Goal: Task Accomplishment & Management: Manage account settings

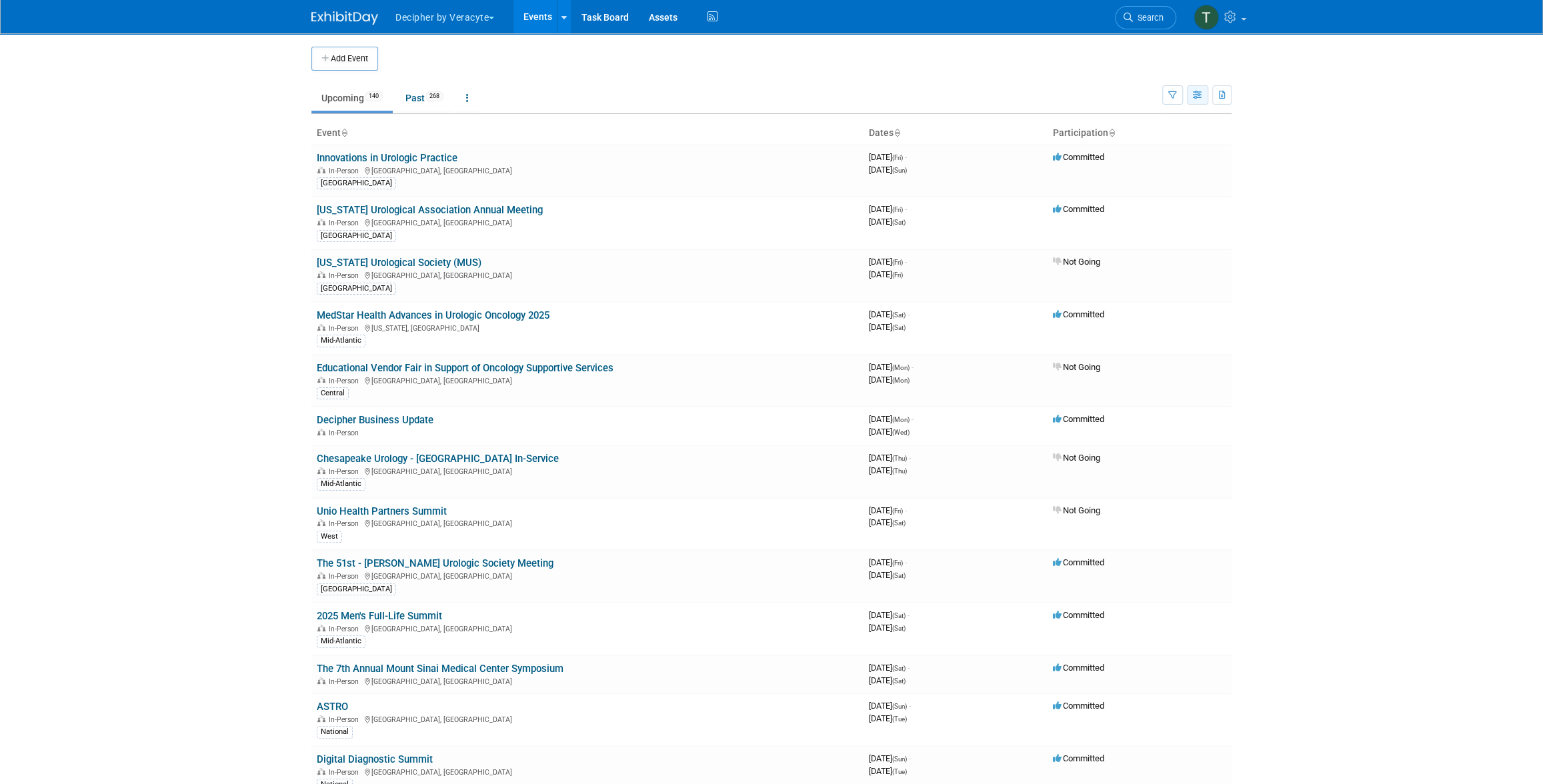
click at [1197, 92] on icon "button" at bounding box center [1198, 95] width 10 height 8
click at [1141, 180] on link "Calendar View" at bounding box center [1142, 183] width 112 height 19
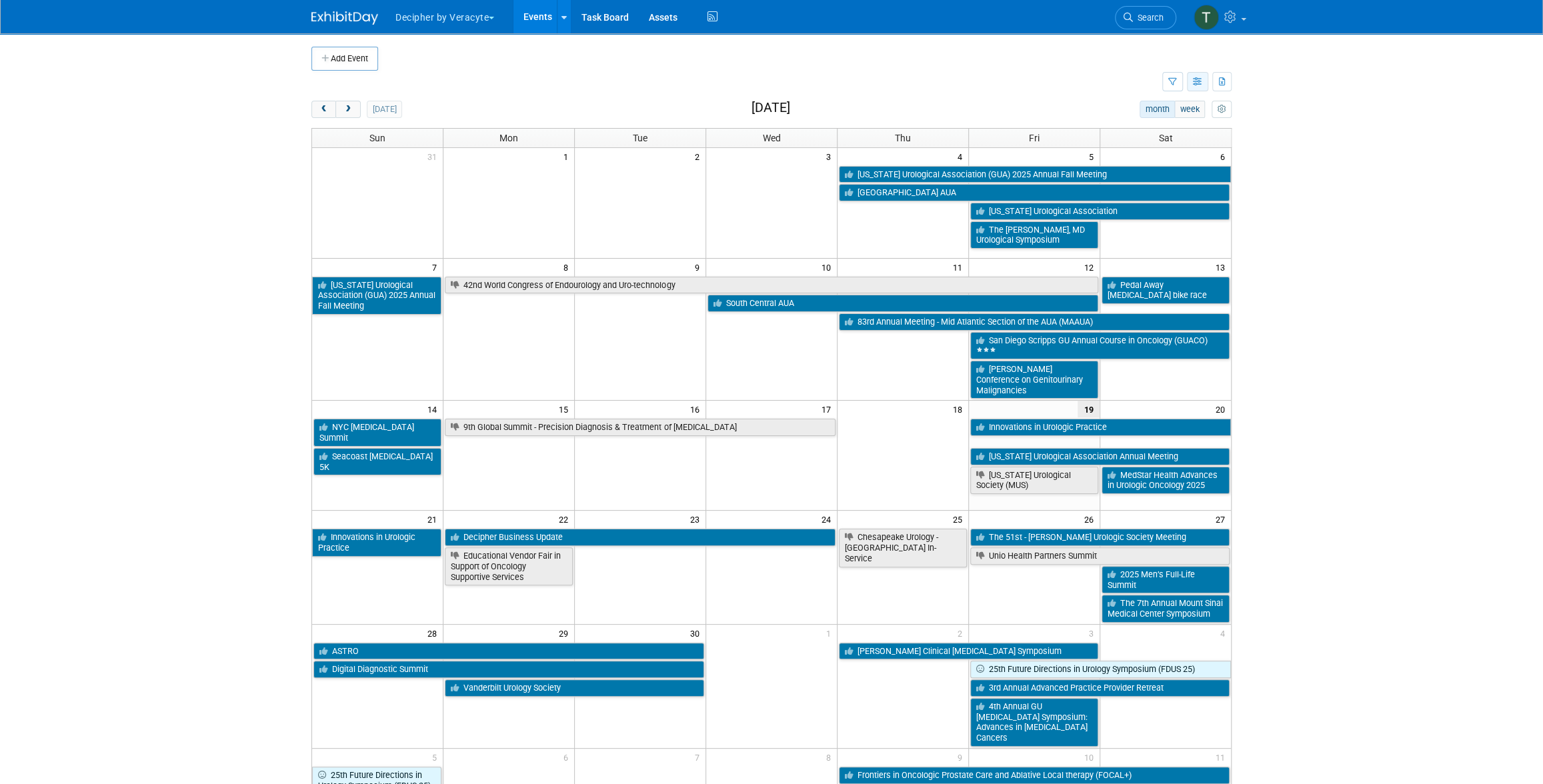
click at [1207, 86] on button "button" at bounding box center [1198, 82] width 22 height 20
click at [854, 105] on div "today month week September 2025" at bounding box center [771, 109] width 920 height 18
click at [350, 105] on span "next" at bounding box center [347, 109] width 10 height 8
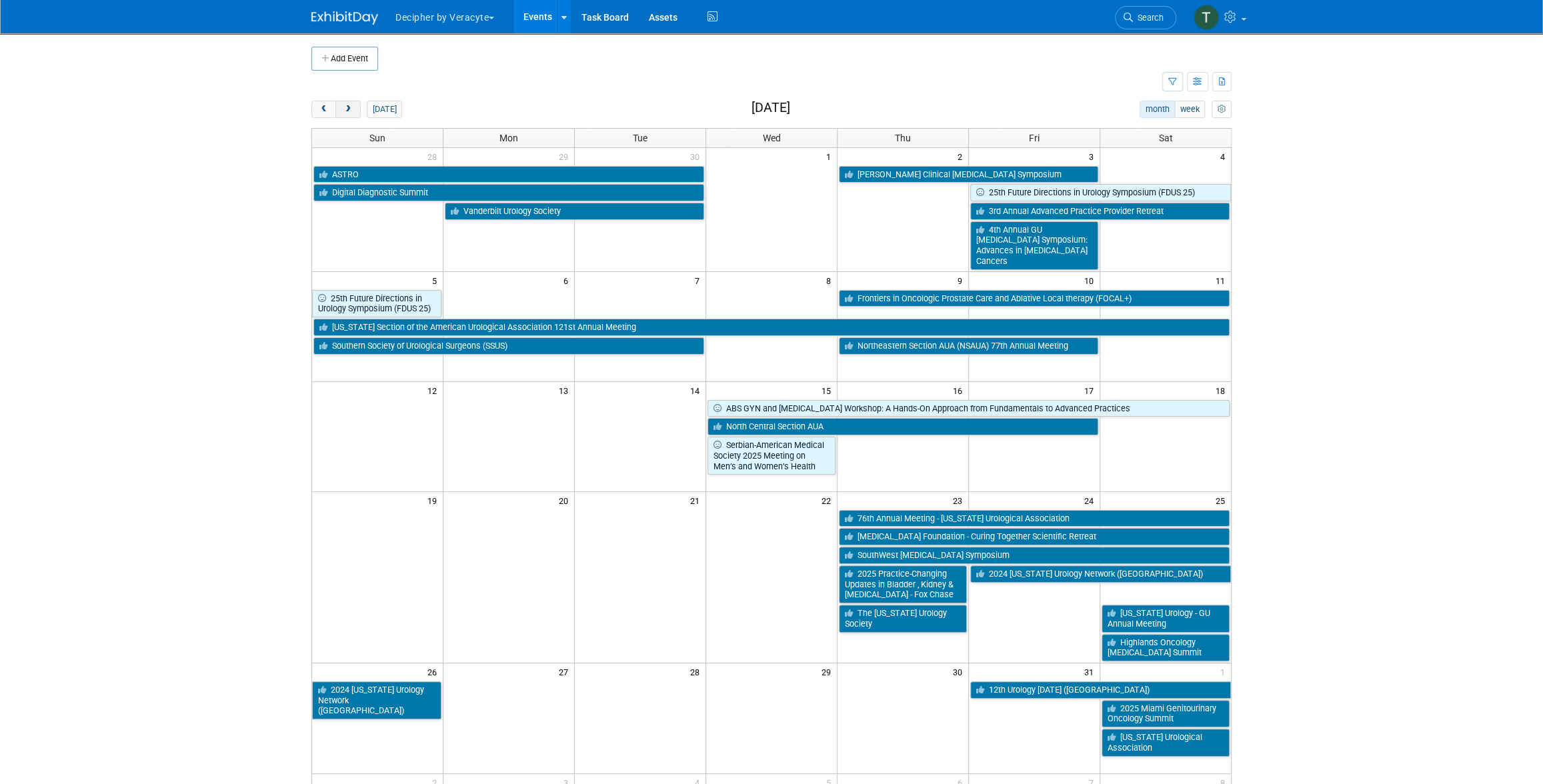
click at [350, 105] on span "next" at bounding box center [347, 109] width 10 height 8
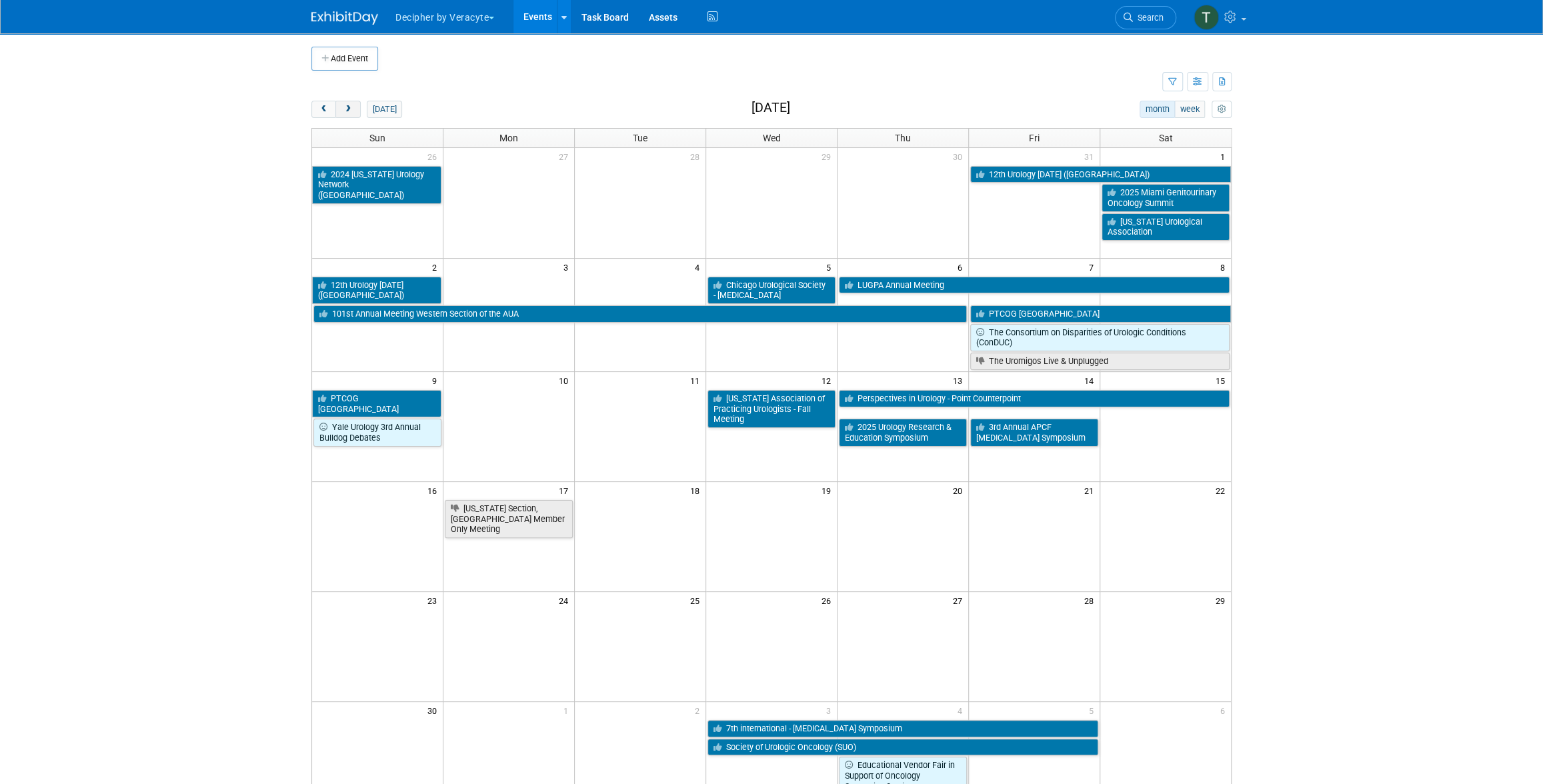
click at [350, 105] on span "next" at bounding box center [347, 109] width 10 height 8
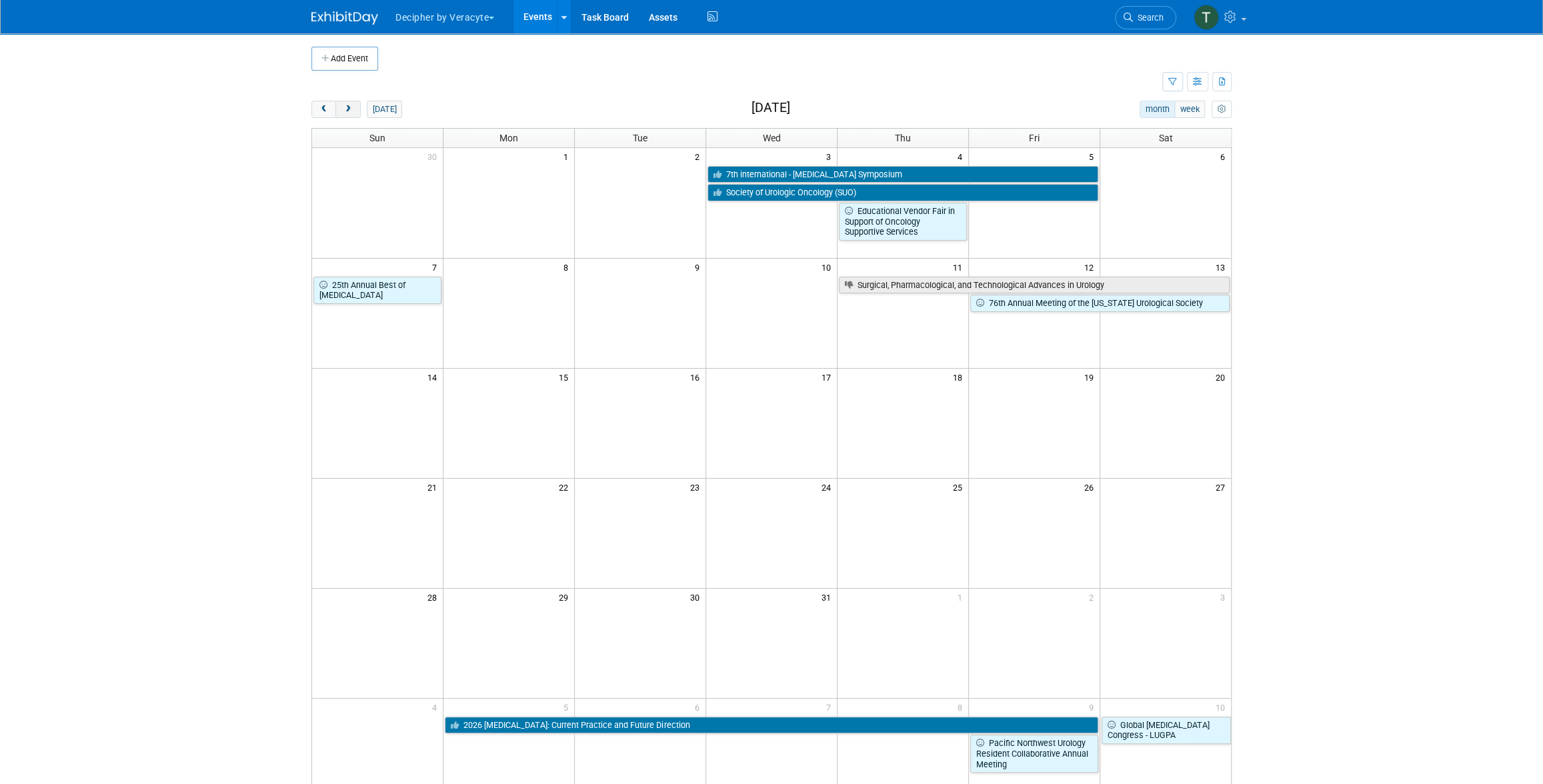
click at [350, 105] on span "next" at bounding box center [347, 109] width 10 height 8
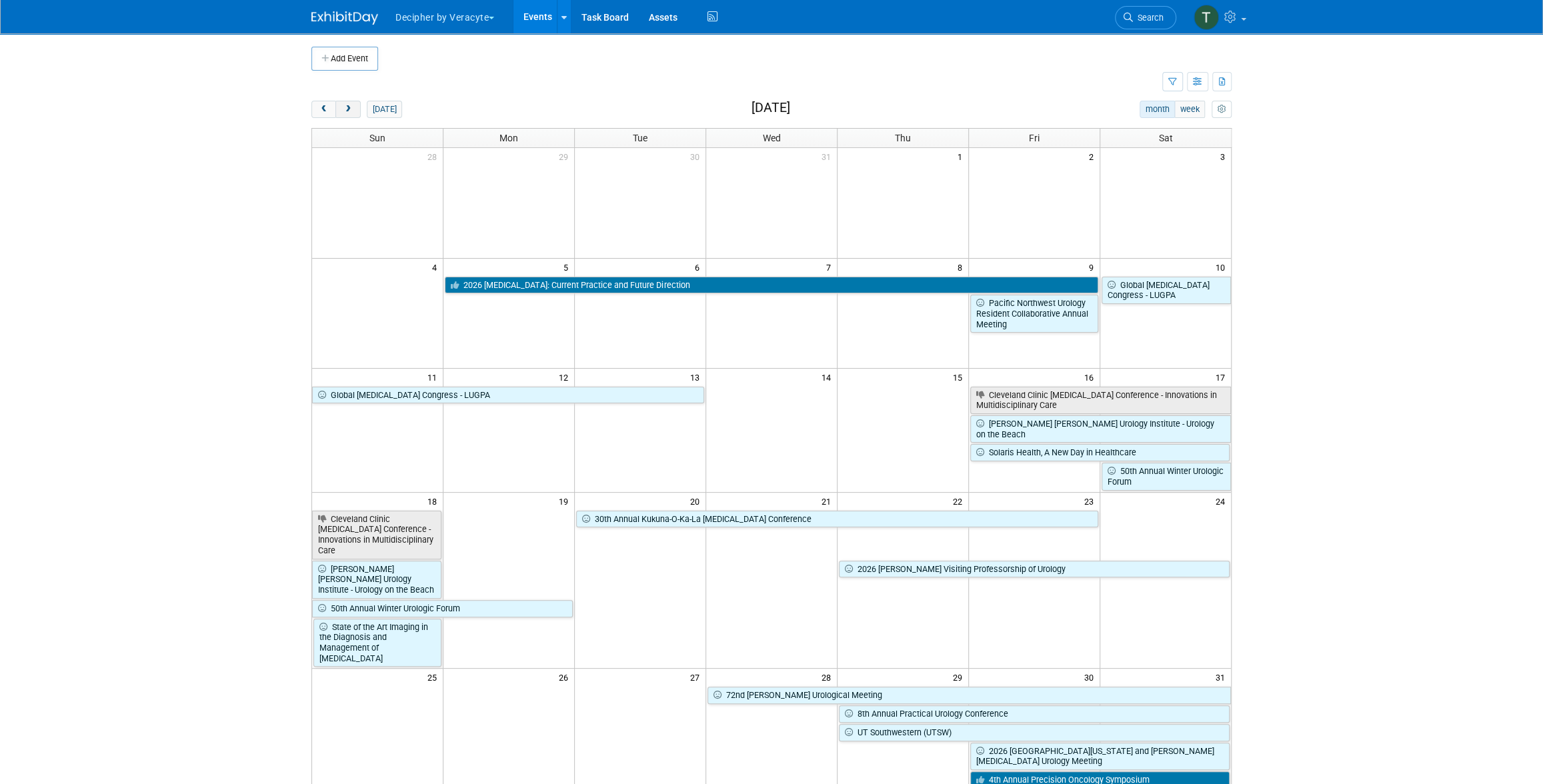
click at [350, 105] on span "next" at bounding box center [347, 109] width 10 height 8
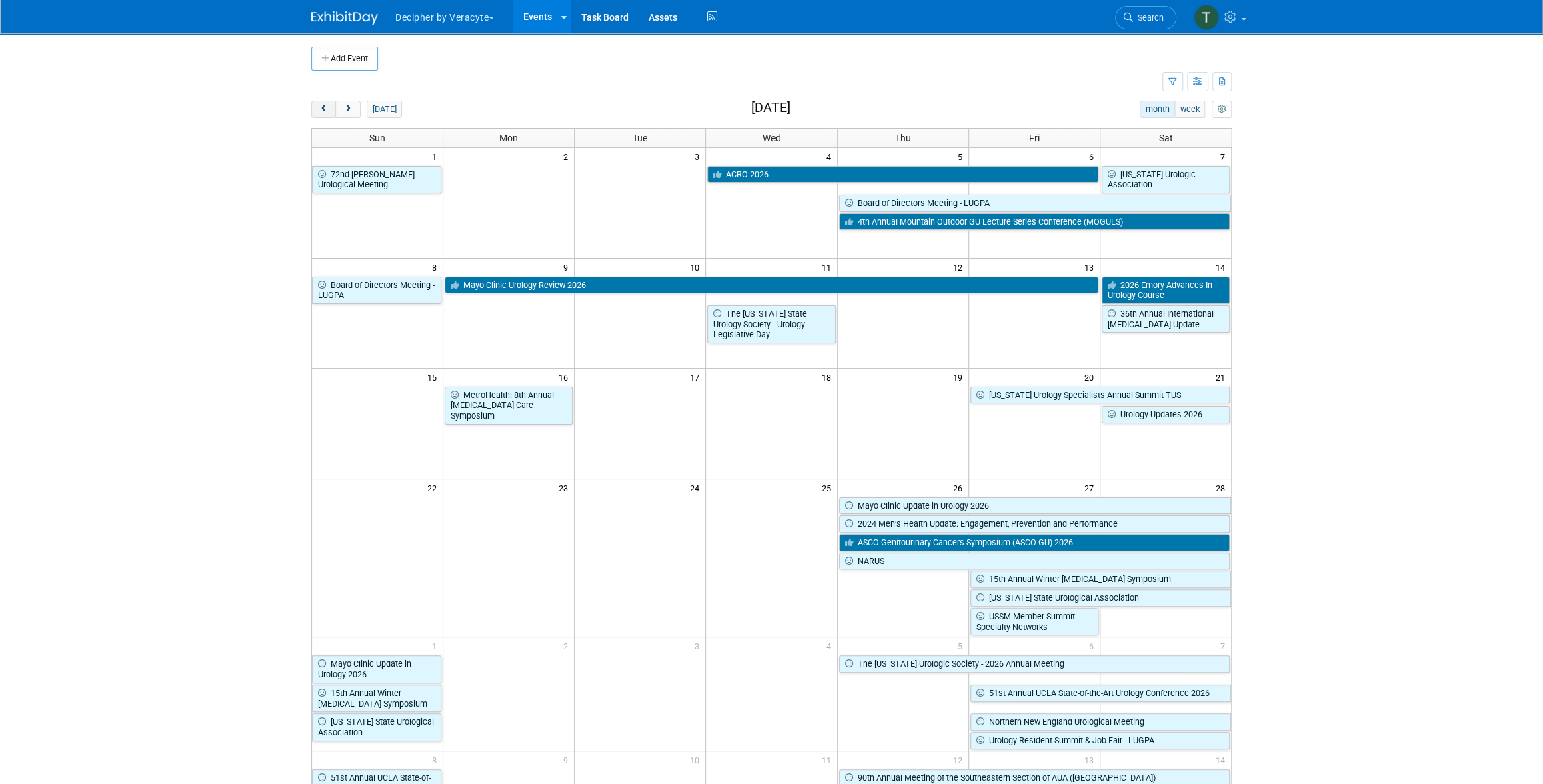
click at [327, 113] on span "prev" at bounding box center [324, 109] width 10 height 8
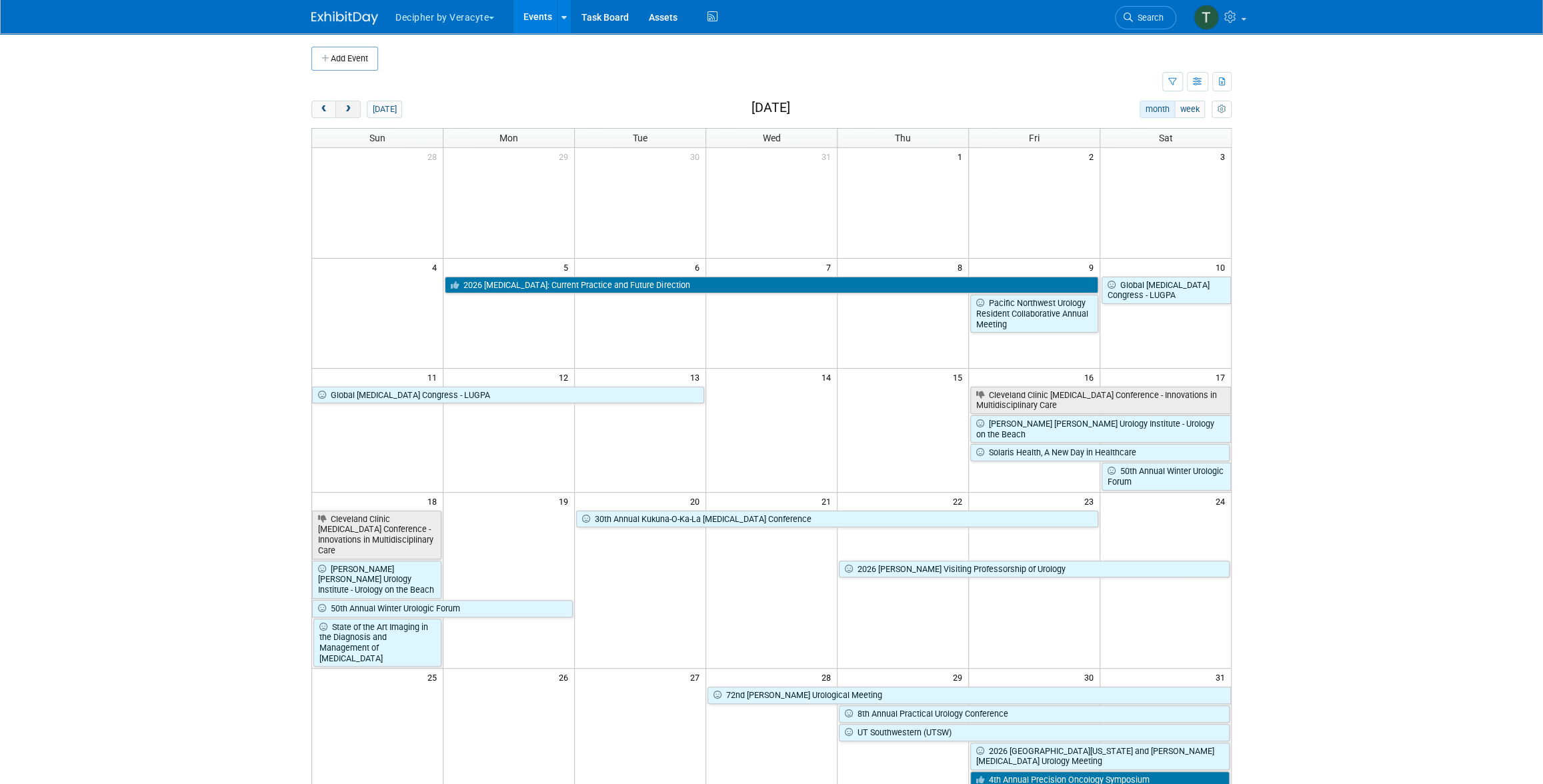
click at [354, 112] on button "next" at bounding box center [348, 109] width 24 height 17
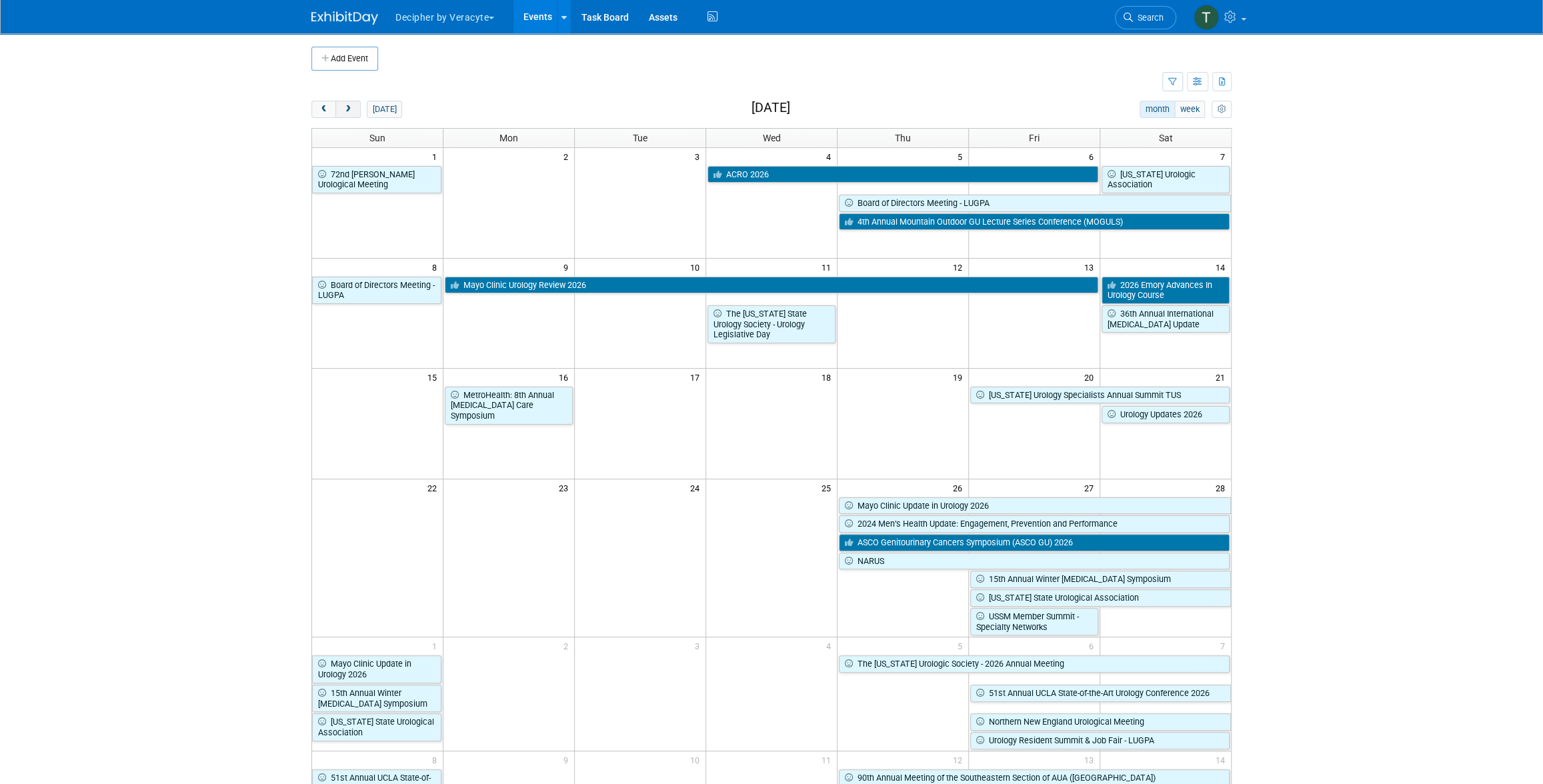
click at [354, 112] on button "next" at bounding box center [348, 109] width 24 height 17
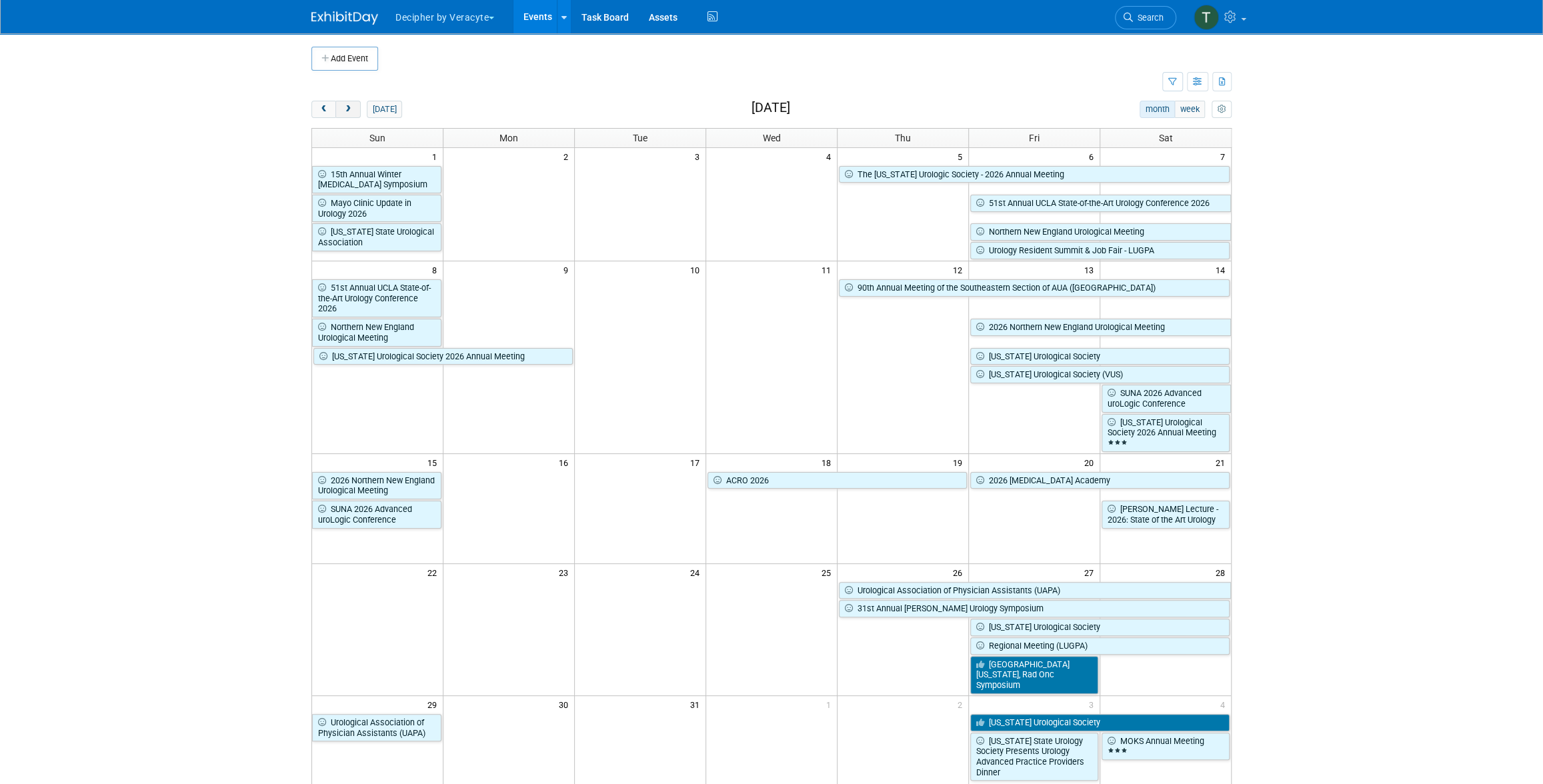
click at [354, 112] on button "next" at bounding box center [348, 109] width 24 height 17
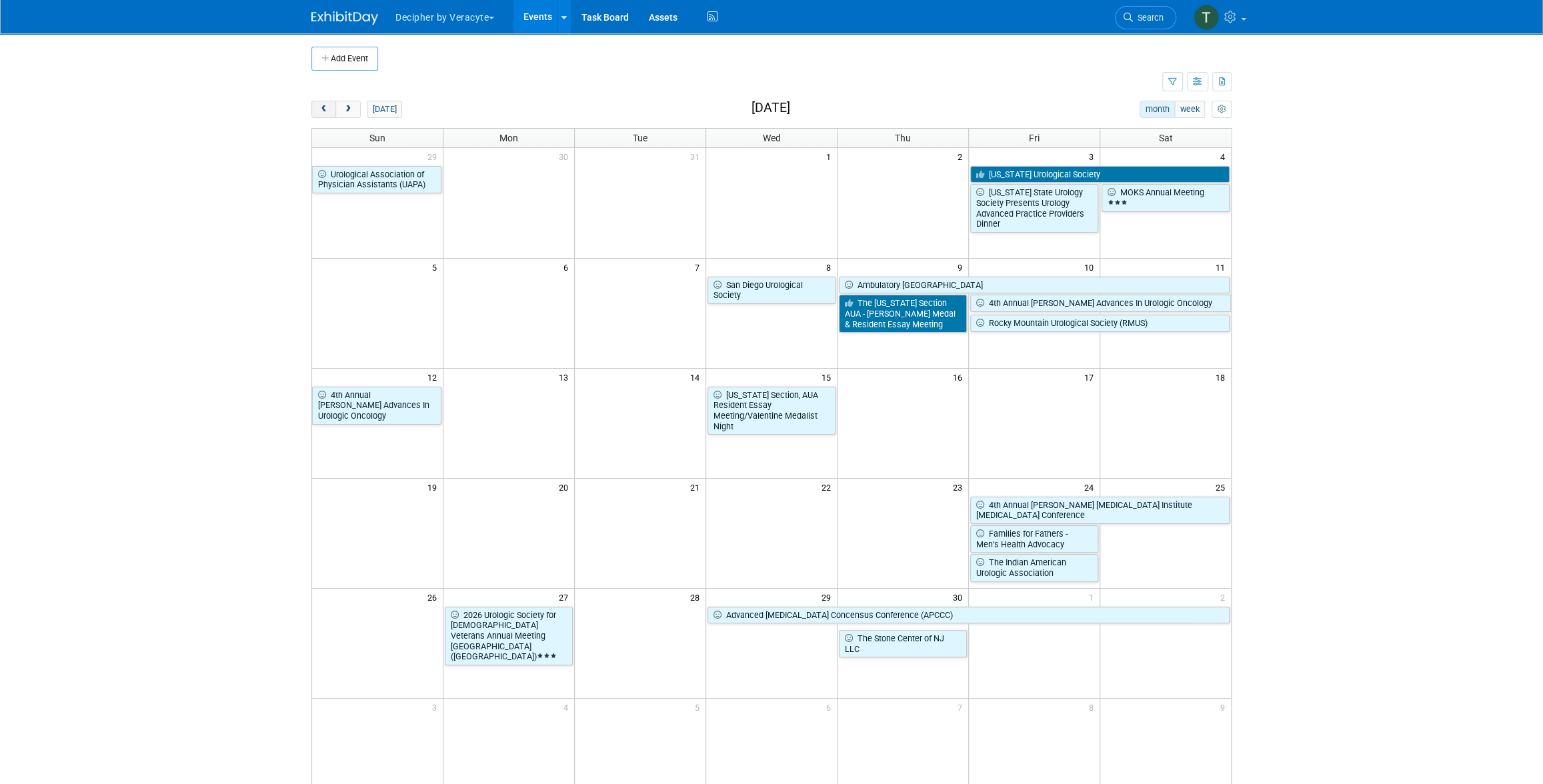
click at [312, 113] on button "prev" at bounding box center [324, 109] width 24 height 17
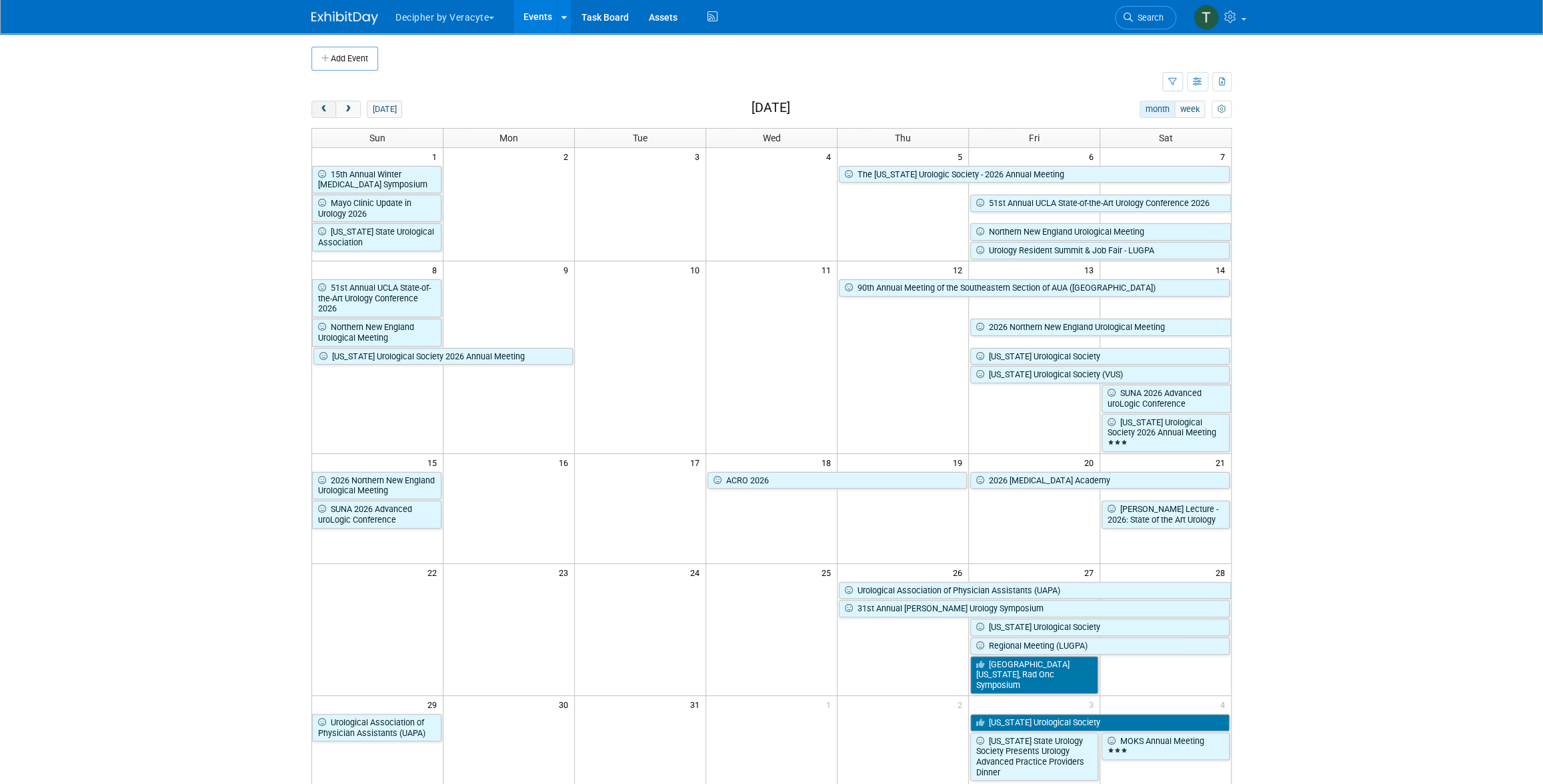
click at [323, 113] on button "prev" at bounding box center [324, 109] width 24 height 17
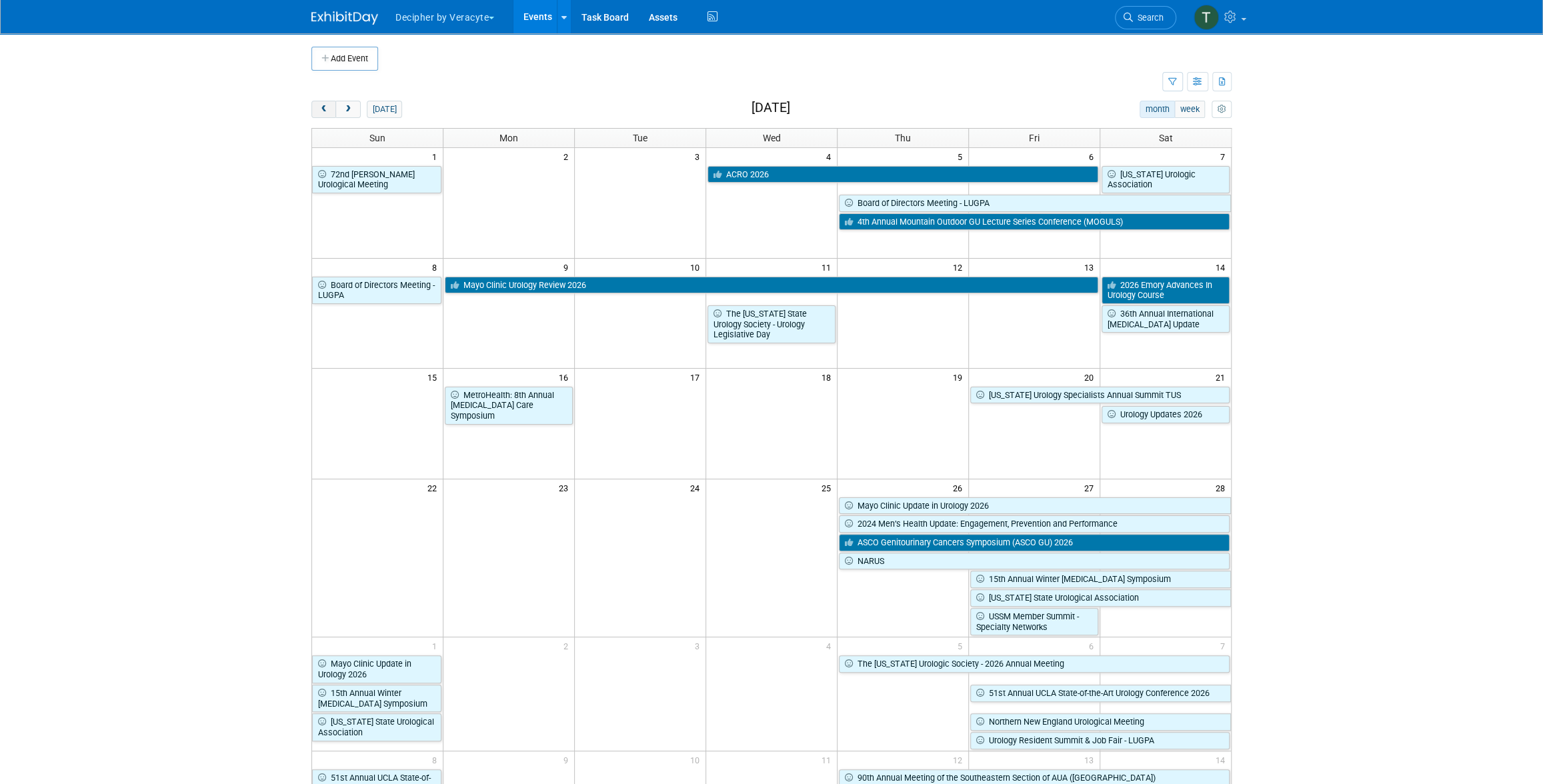
click at [323, 113] on button "prev" at bounding box center [324, 109] width 24 height 17
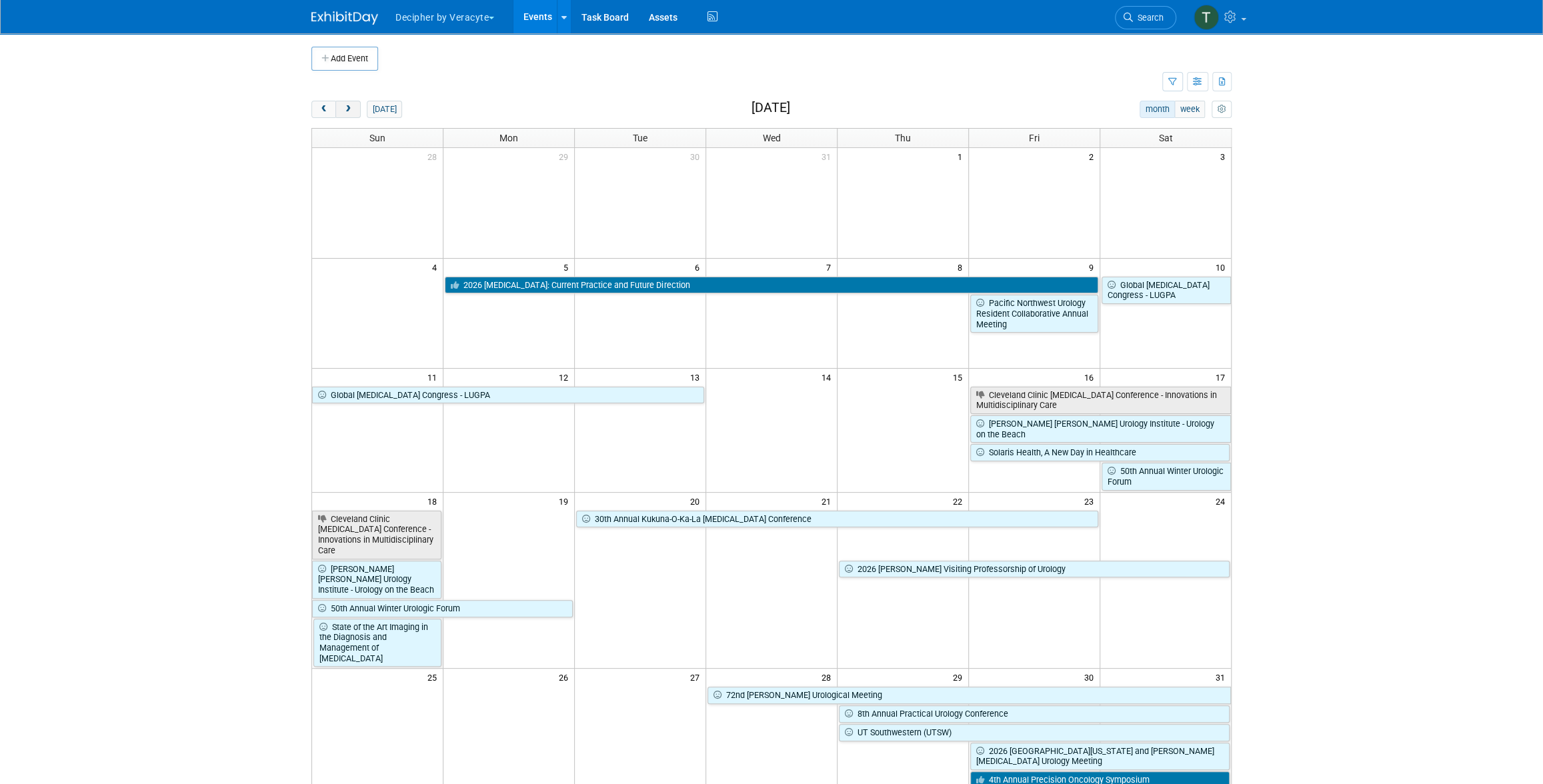
click at [352, 113] on span "next" at bounding box center [347, 109] width 10 height 8
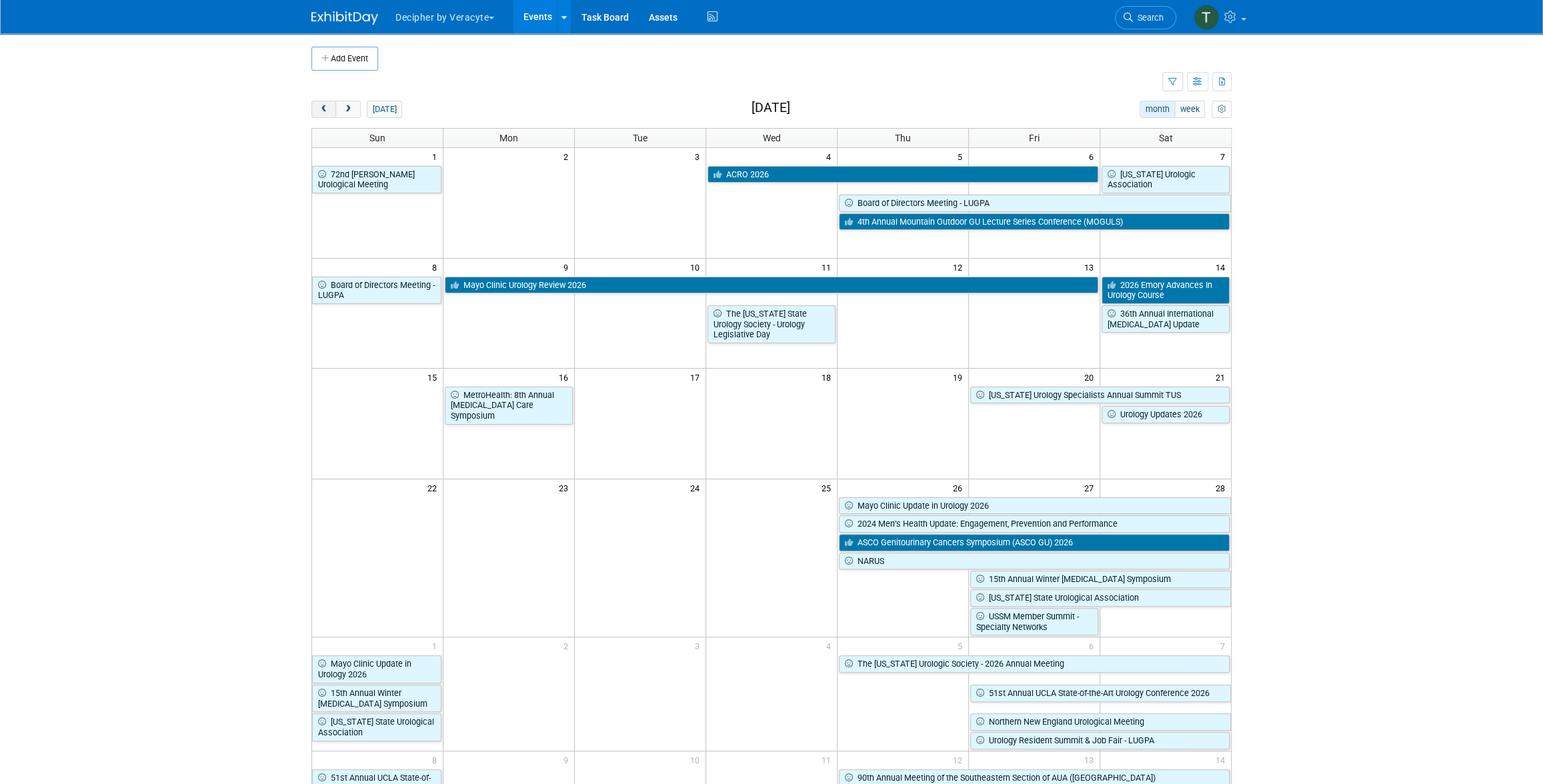
click at [316, 103] on button "prev" at bounding box center [324, 109] width 24 height 17
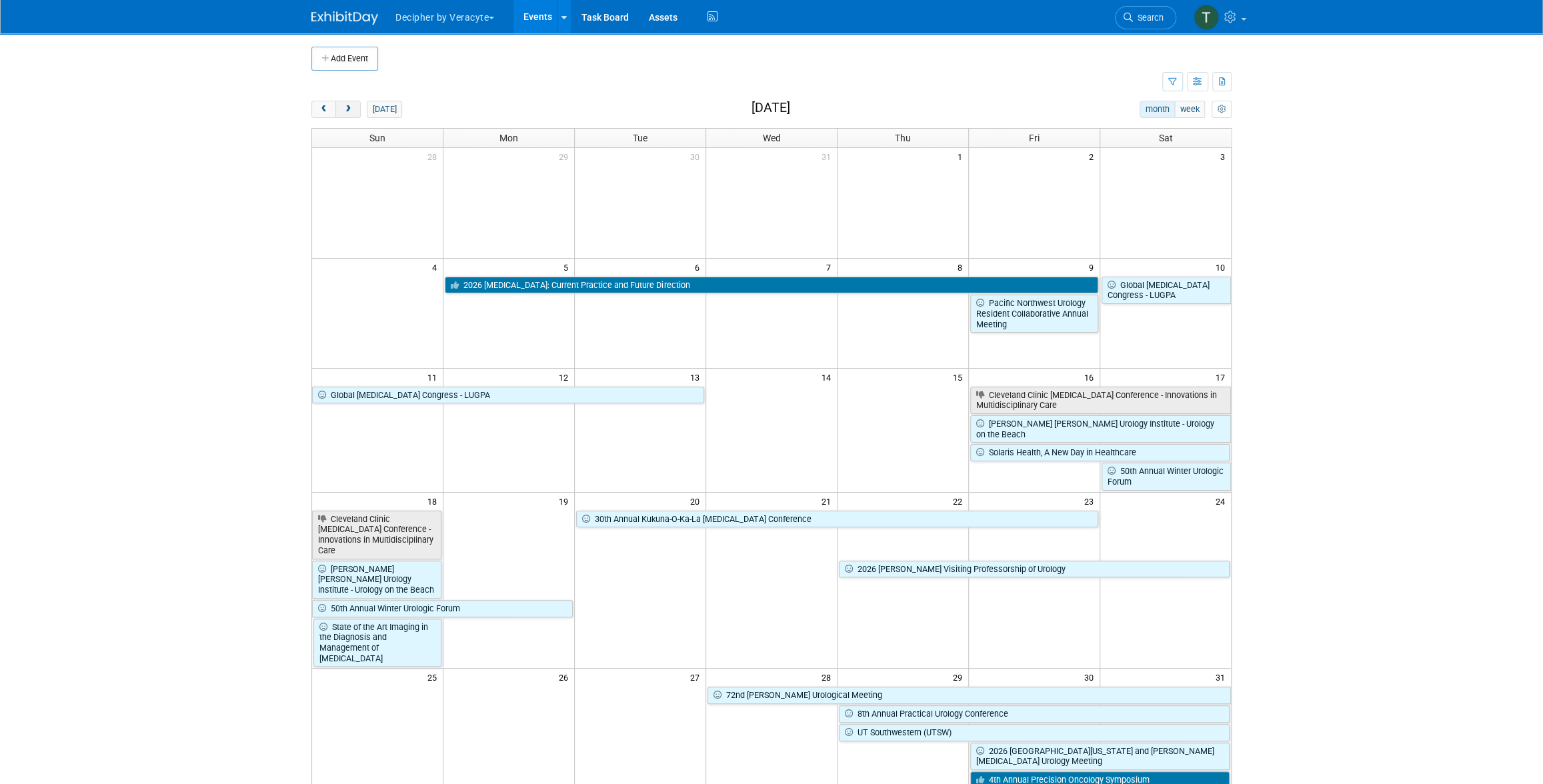
click at [350, 112] on span "next" at bounding box center [347, 109] width 10 height 8
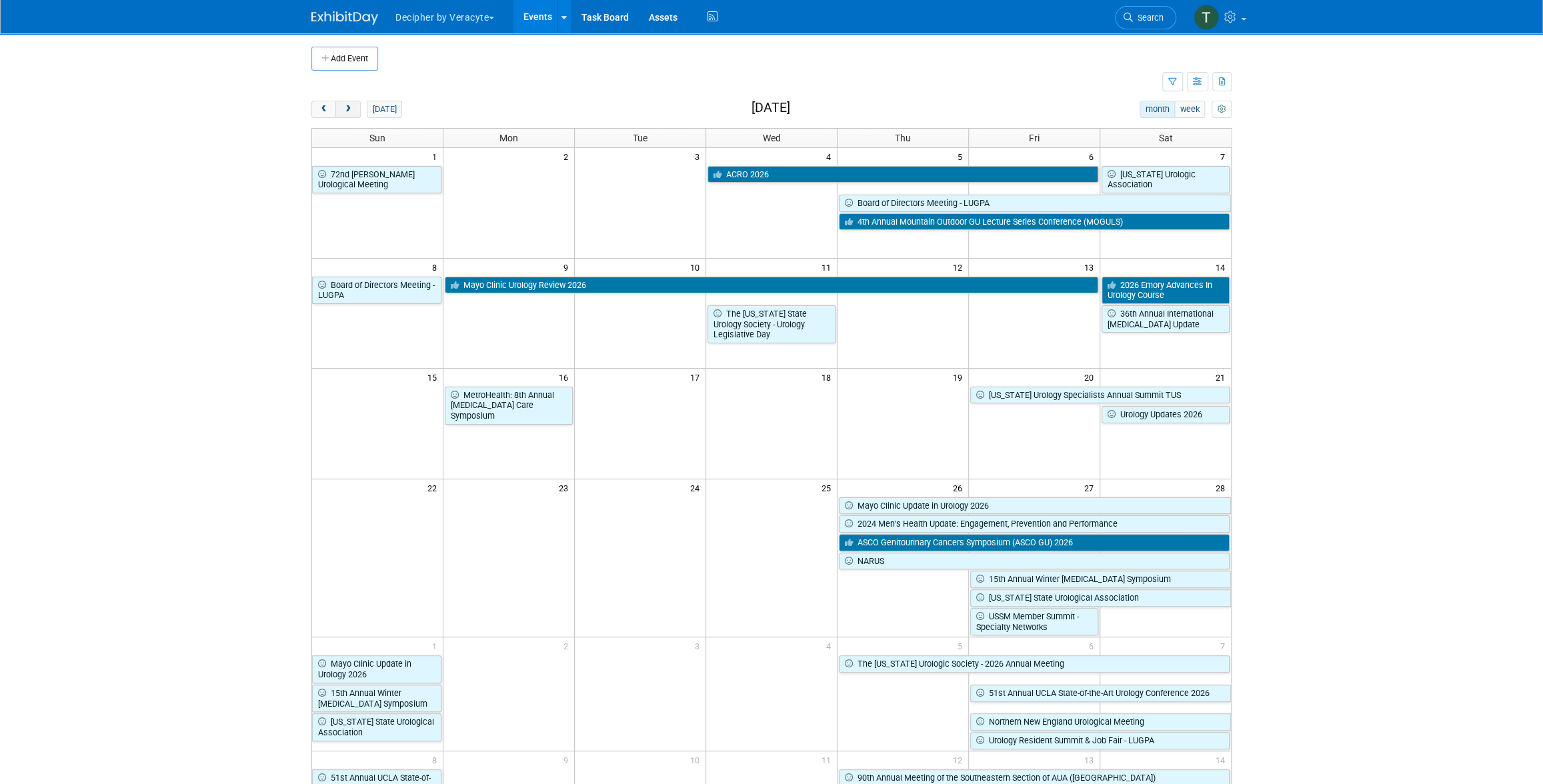
click at [356, 113] on button "next" at bounding box center [348, 109] width 24 height 17
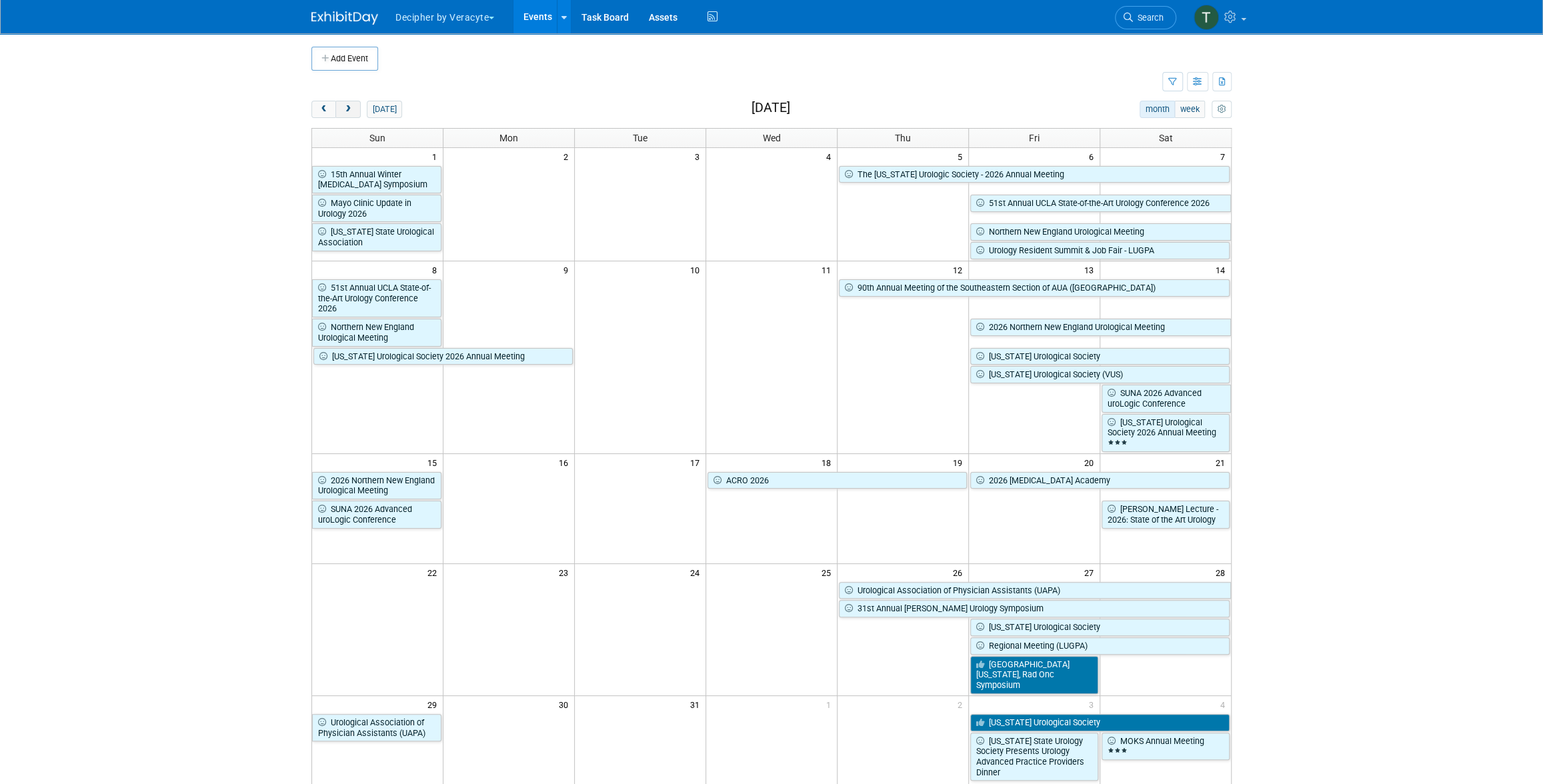
click at [356, 112] on button "next" at bounding box center [348, 109] width 24 height 17
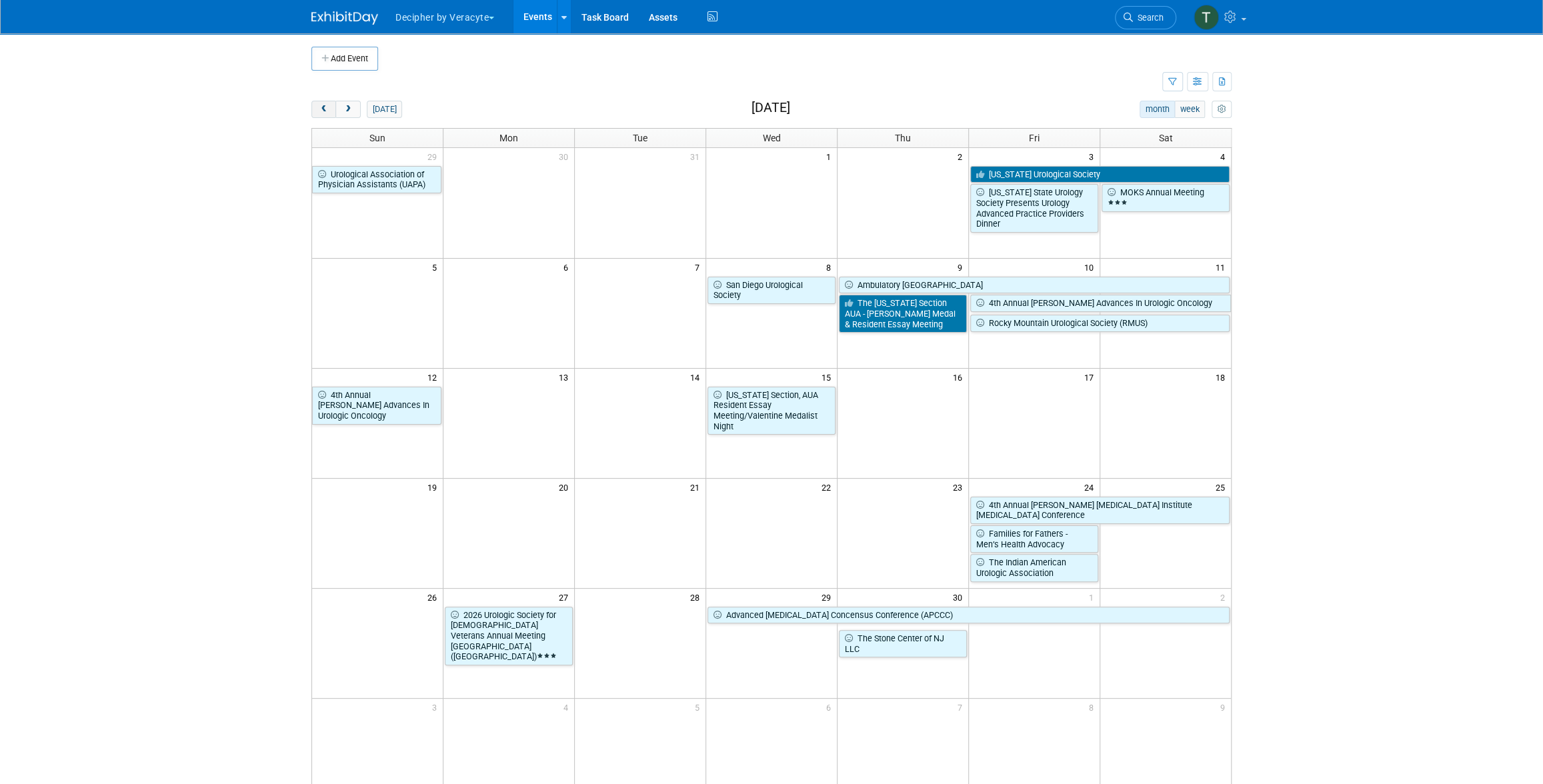
click at [312, 106] on button "prev" at bounding box center [324, 109] width 24 height 17
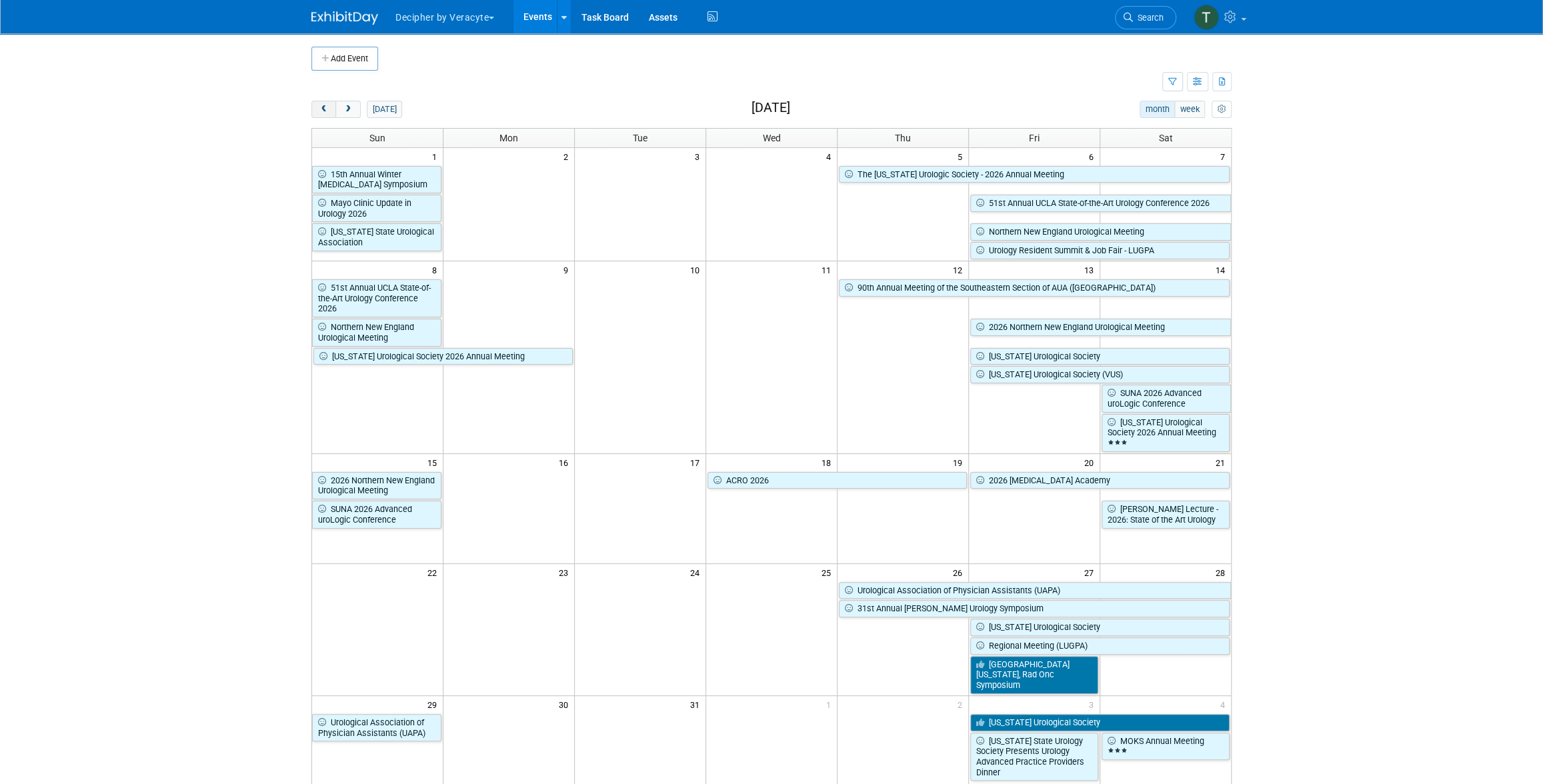
click at [317, 107] on button "prev" at bounding box center [324, 109] width 24 height 17
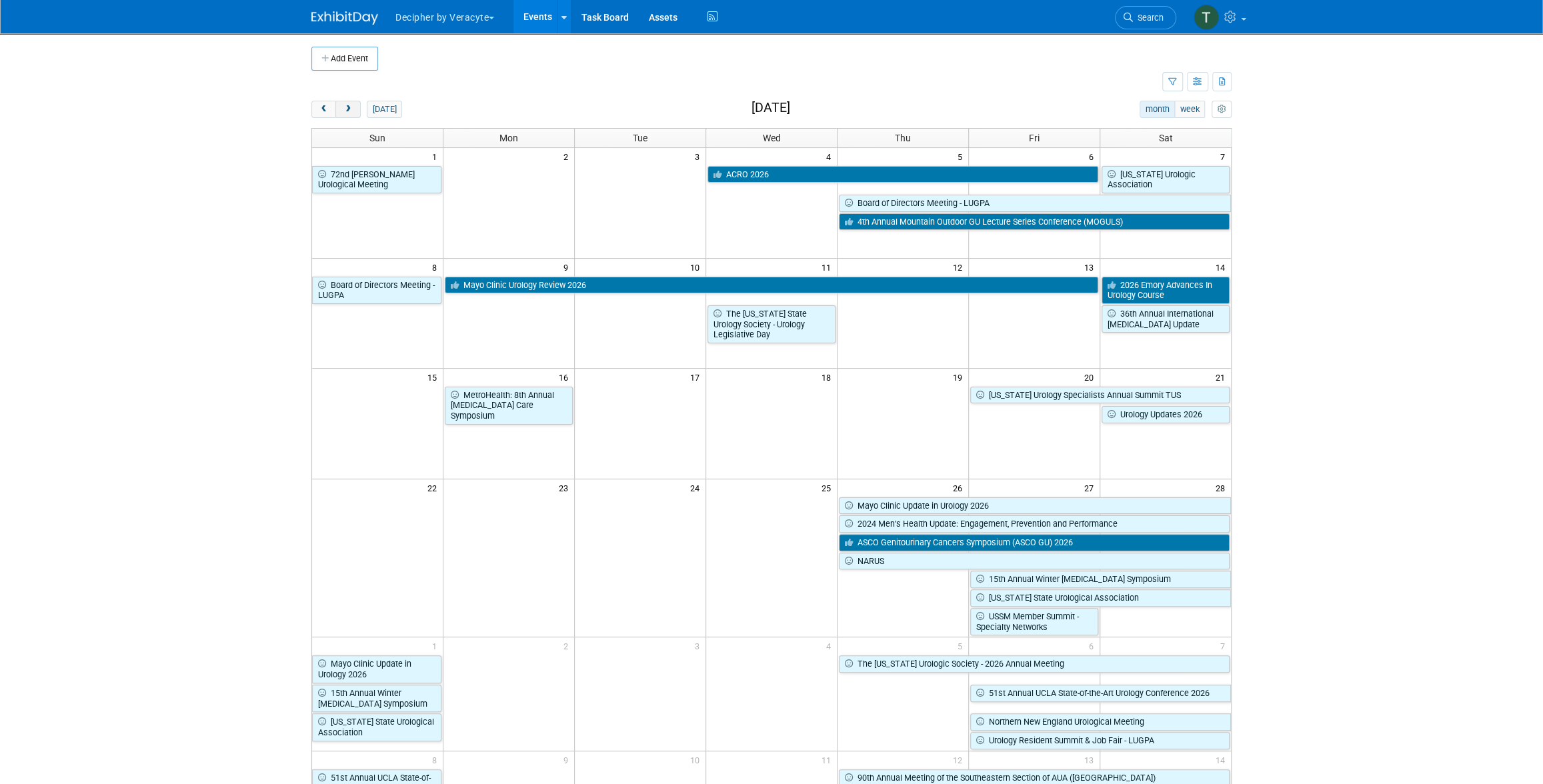
click at [342, 107] on span "next" at bounding box center [347, 109] width 10 height 8
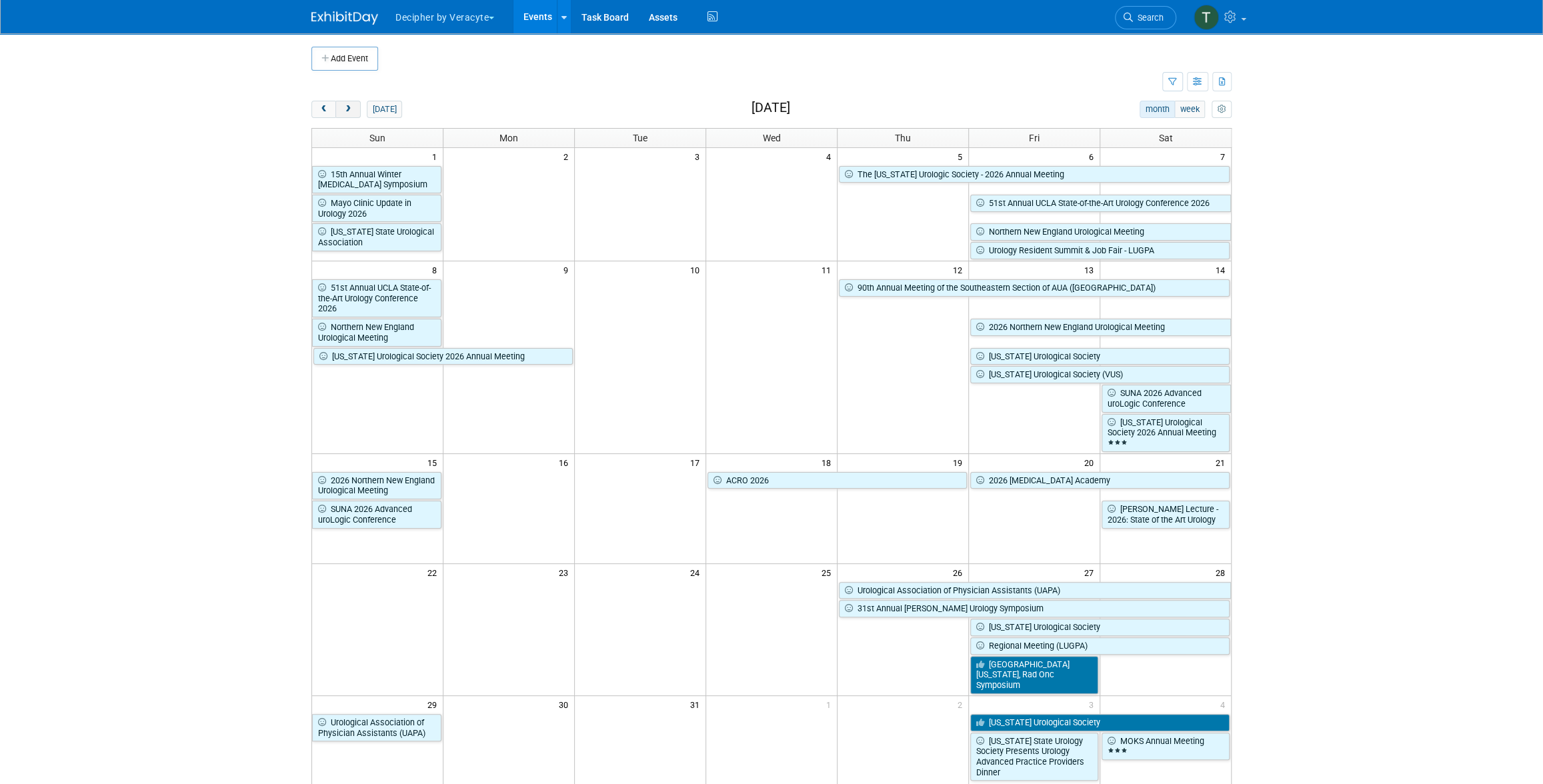
click at [342, 111] on span "next" at bounding box center [347, 109] width 10 height 8
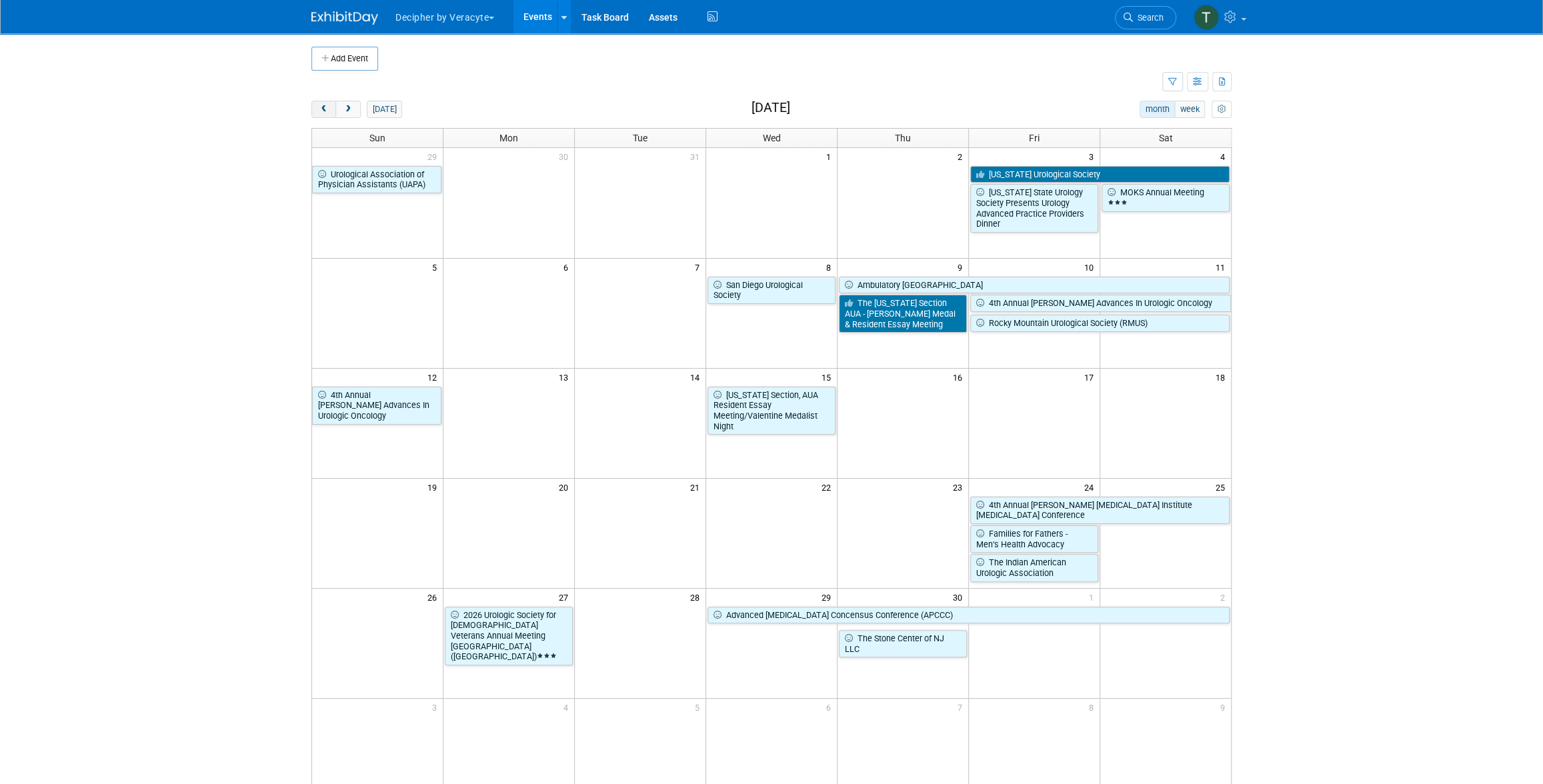
click at [320, 110] on span "prev" at bounding box center [324, 109] width 10 height 8
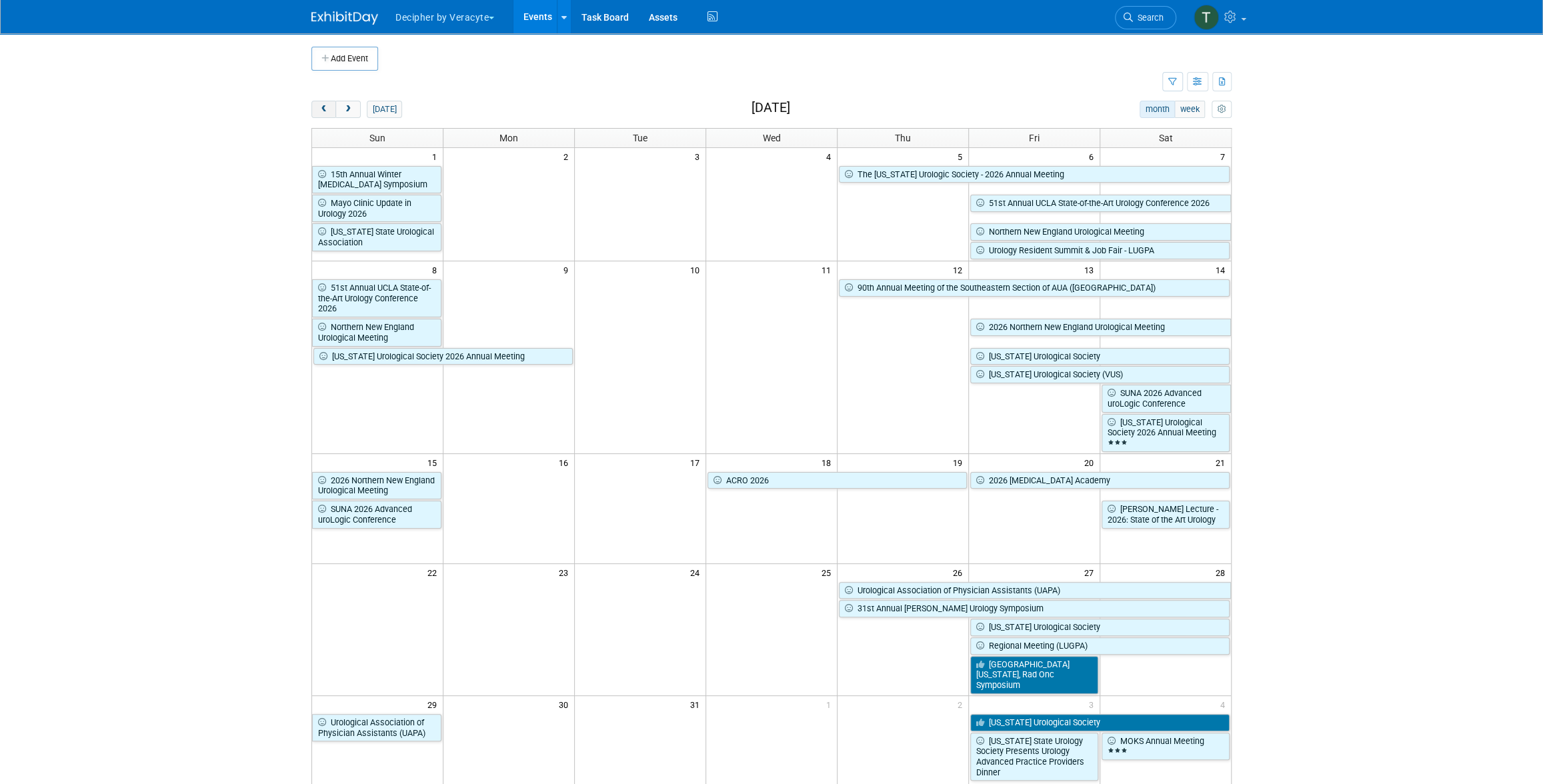
click at [320, 110] on span "prev" at bounding box center [324, 109] width 10 height 8
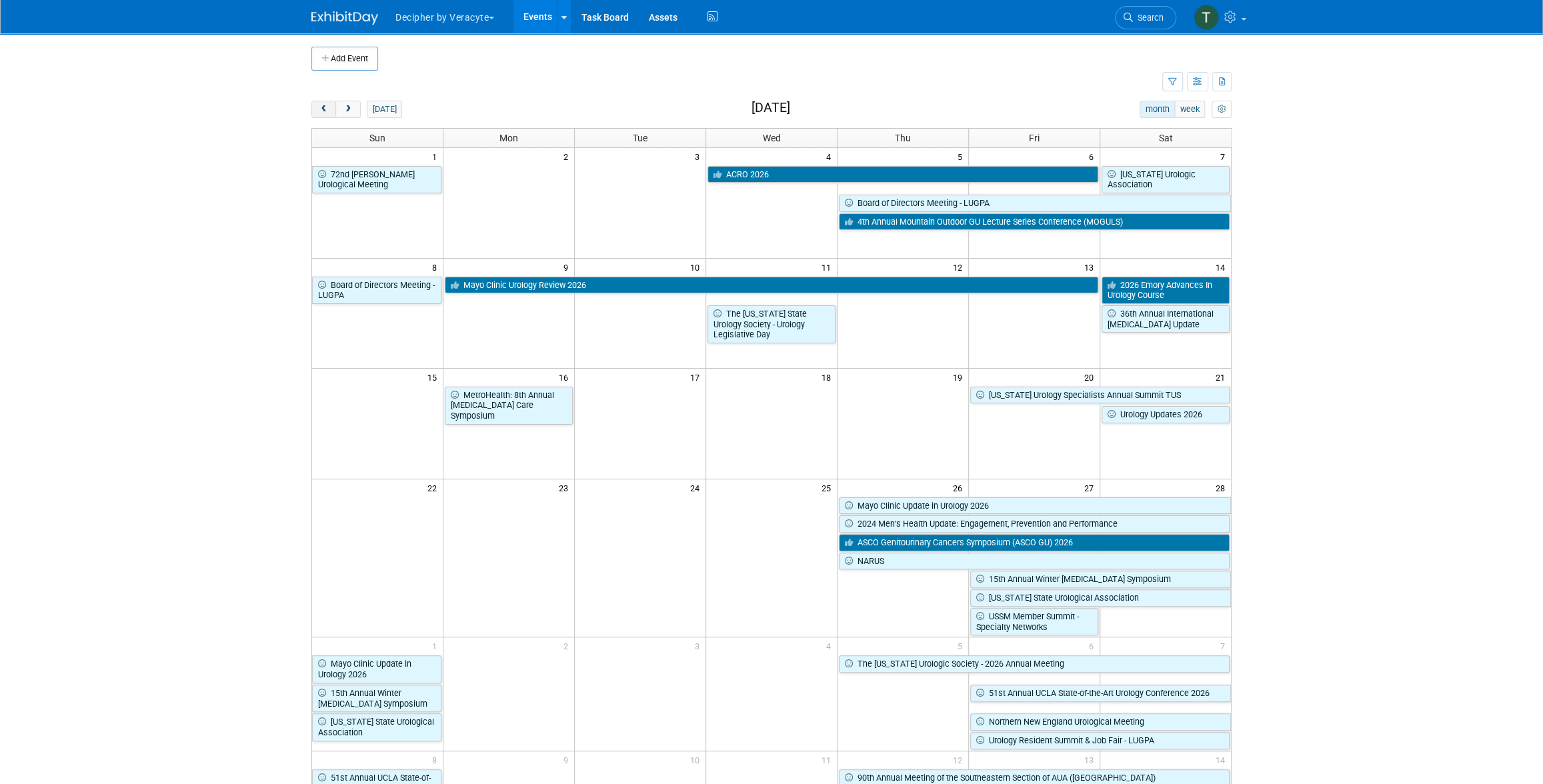
click at [320, 110] on span "prev" at bounding box center [324, 109] width 10 height 8
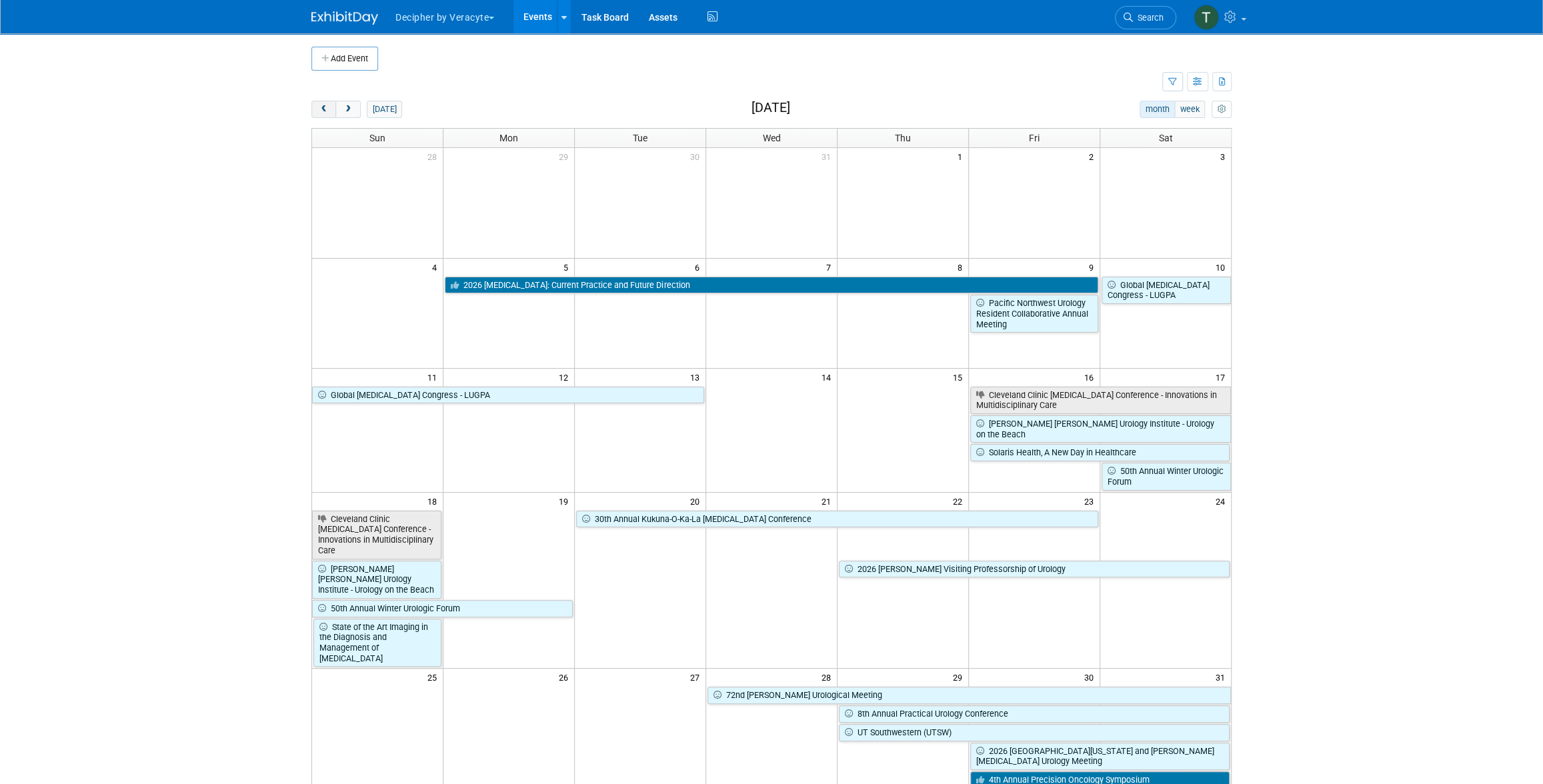
click at [320, 110] on span "prev" at bounding box center [324, 109] width 10 height 8
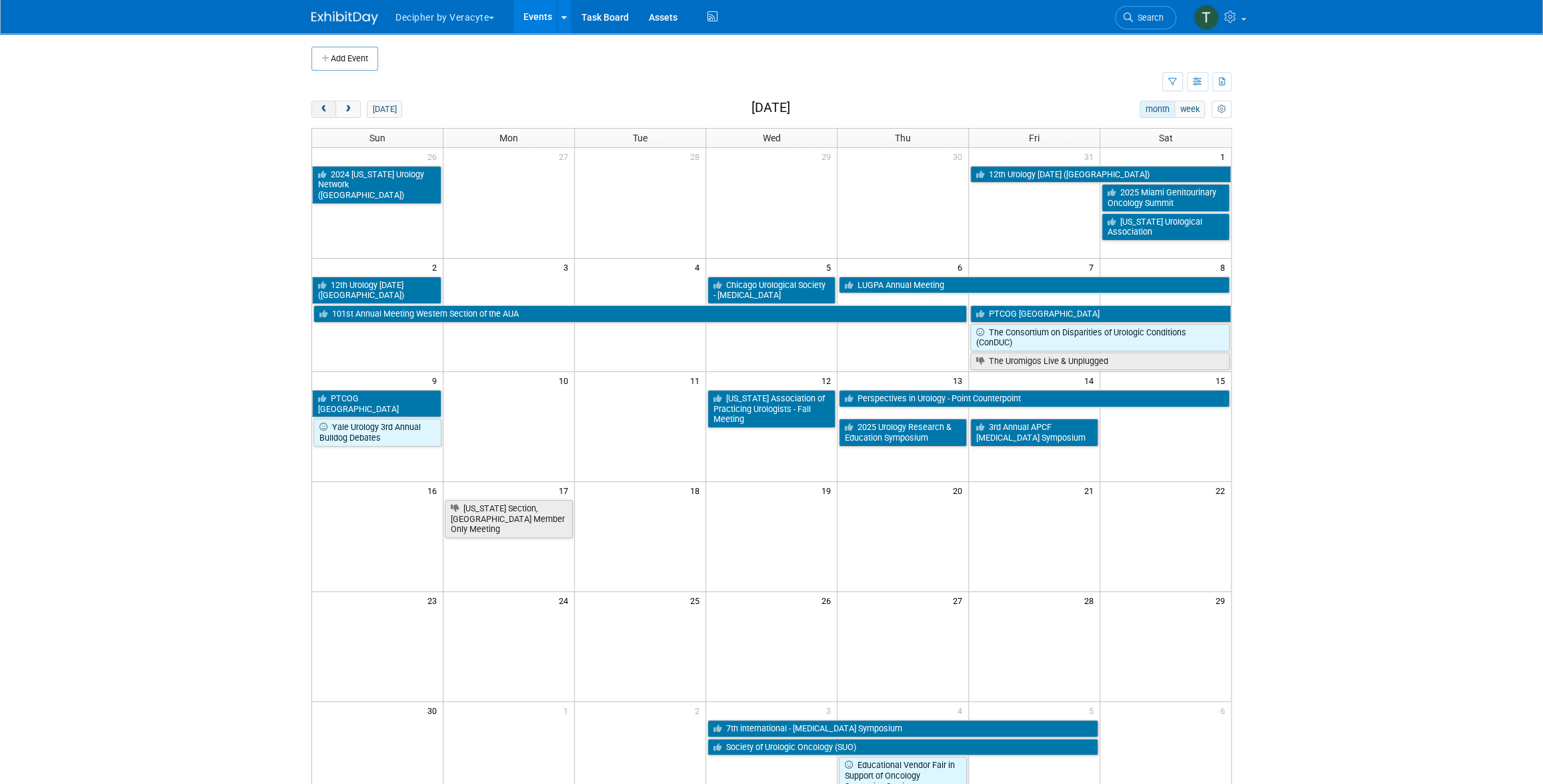
click at [320, 110] on span "prev" at bounding box center [324, 109] width 10 height 8
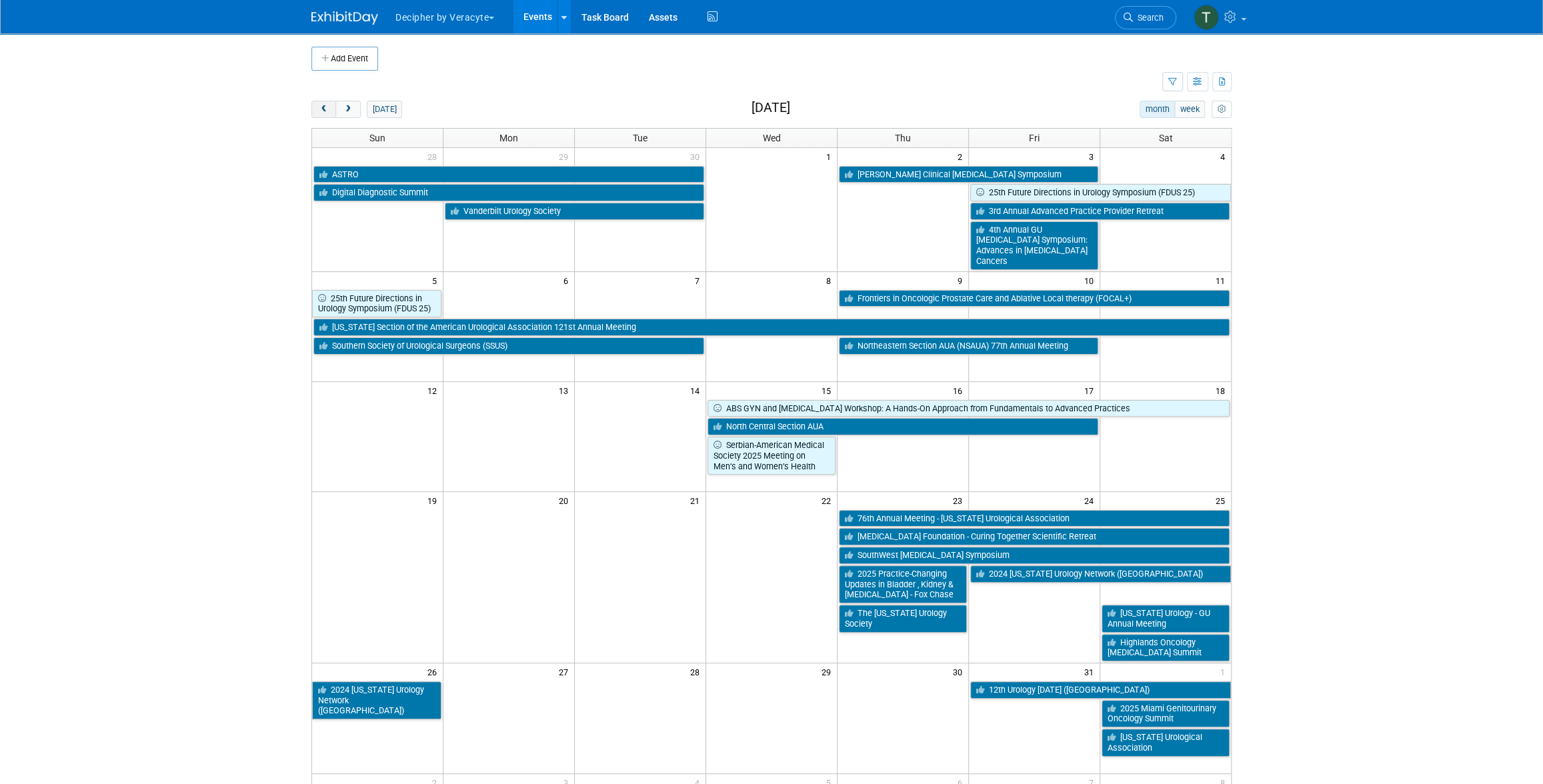
click at [320, 110] on span "prev" at bounding box center [324, 109] width 10 height 8
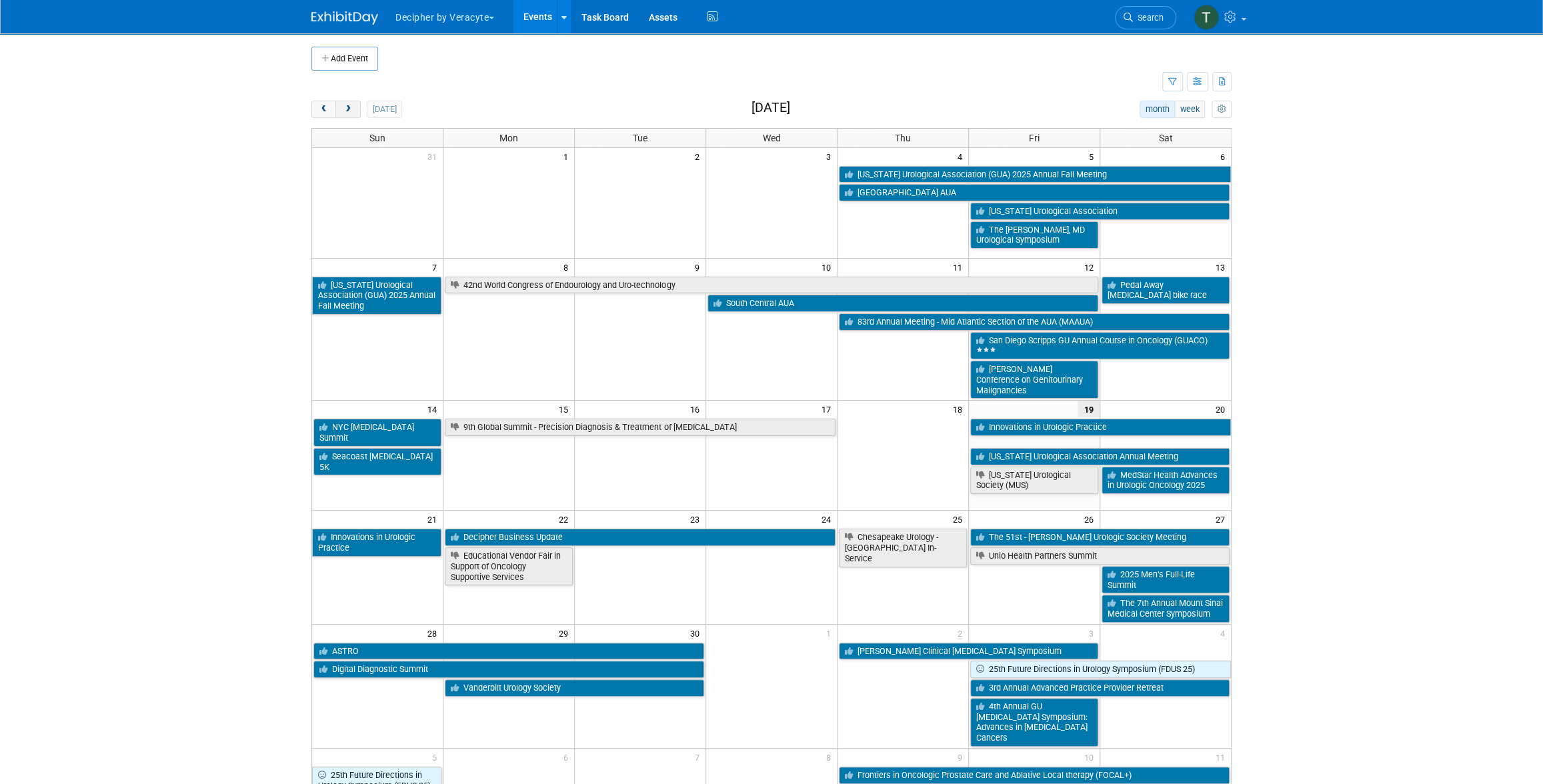
click at [343, 111] on span "next" at bounding box center [347, 109] width 10 height 8
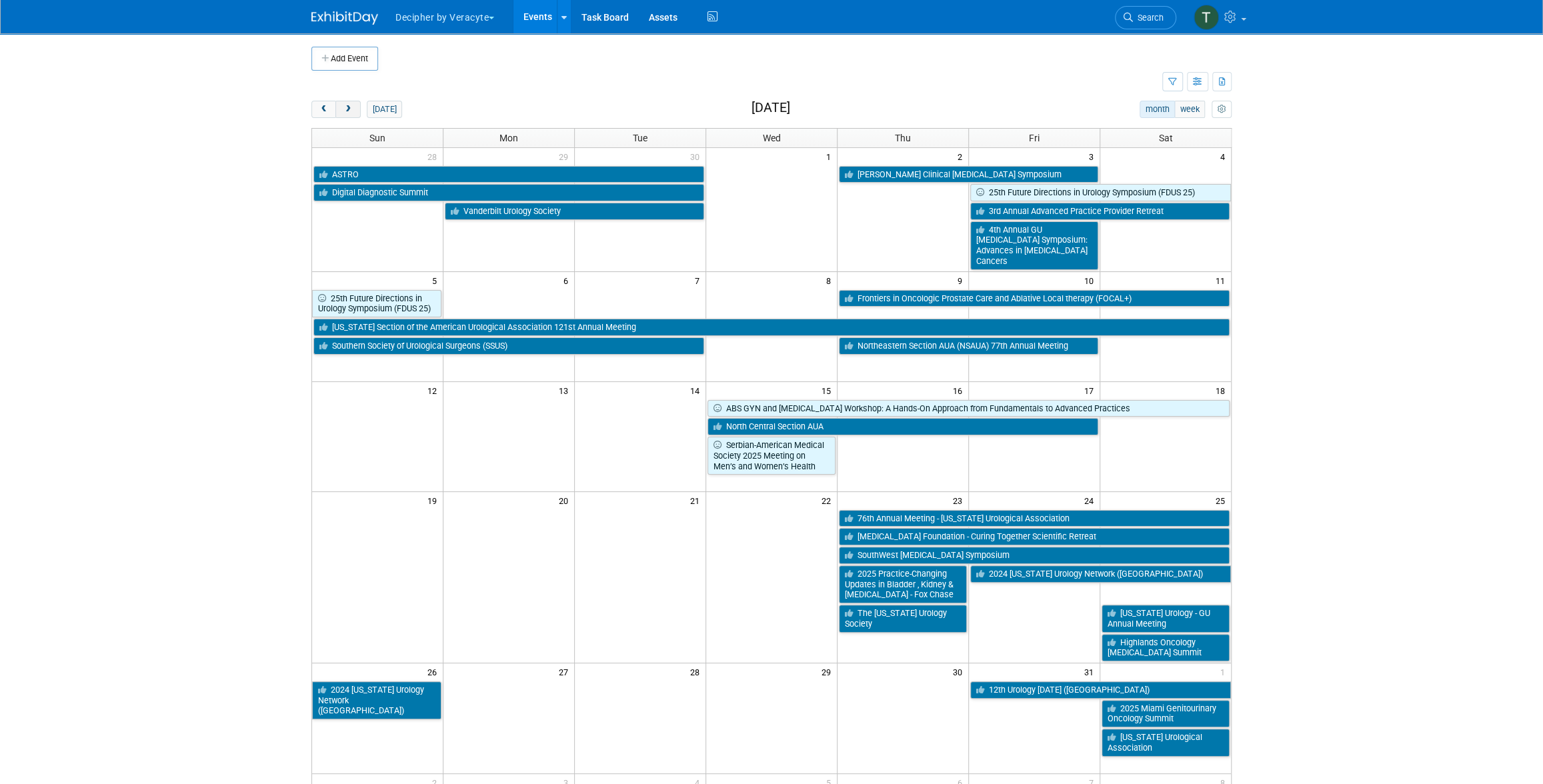
click at [343, 112] on span "next" at bounding box center [347, 109] width 10 height 8
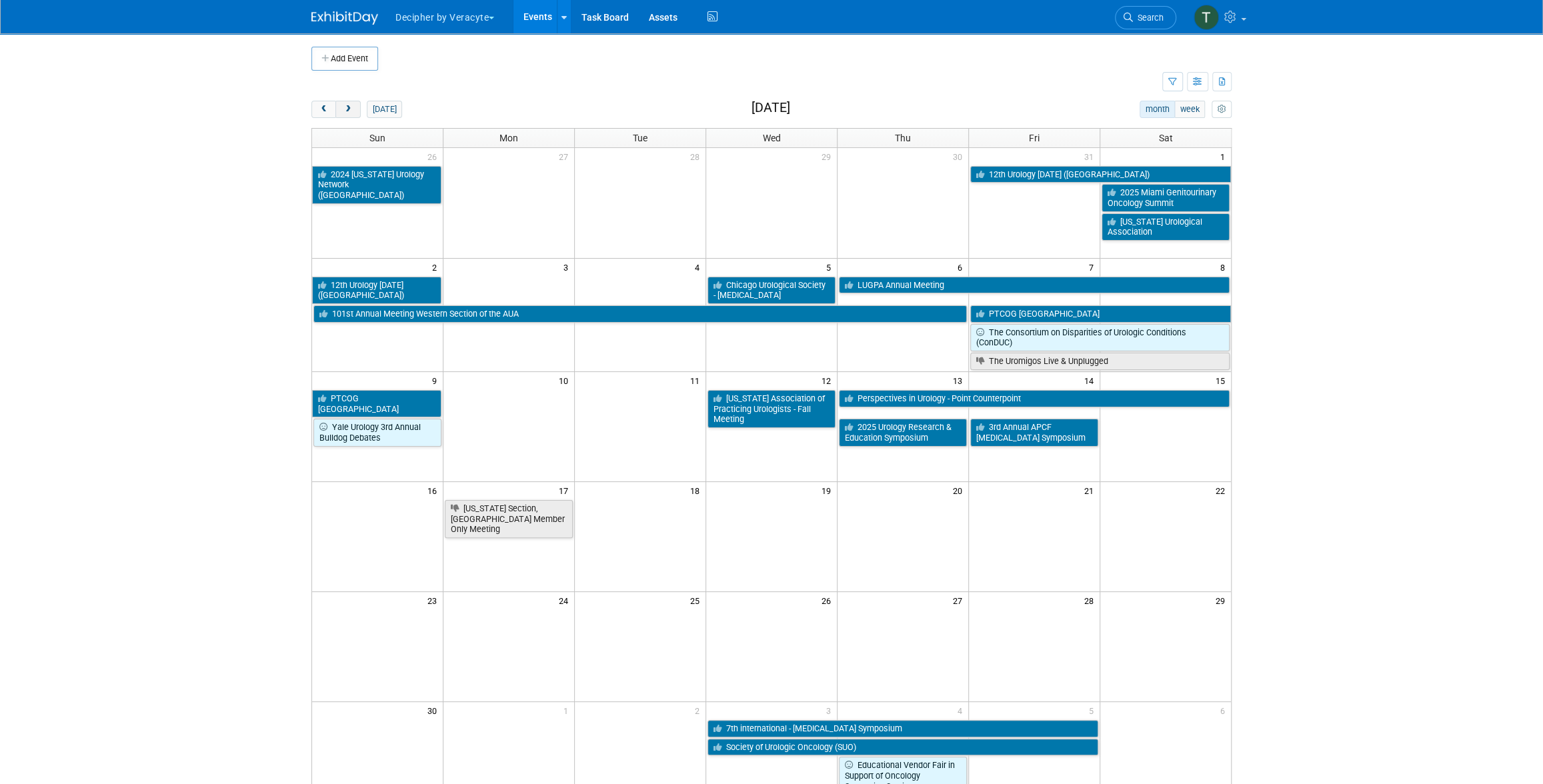
click at [344, 112] on span "next" at bounding box center [347, 109] width 10 height 8
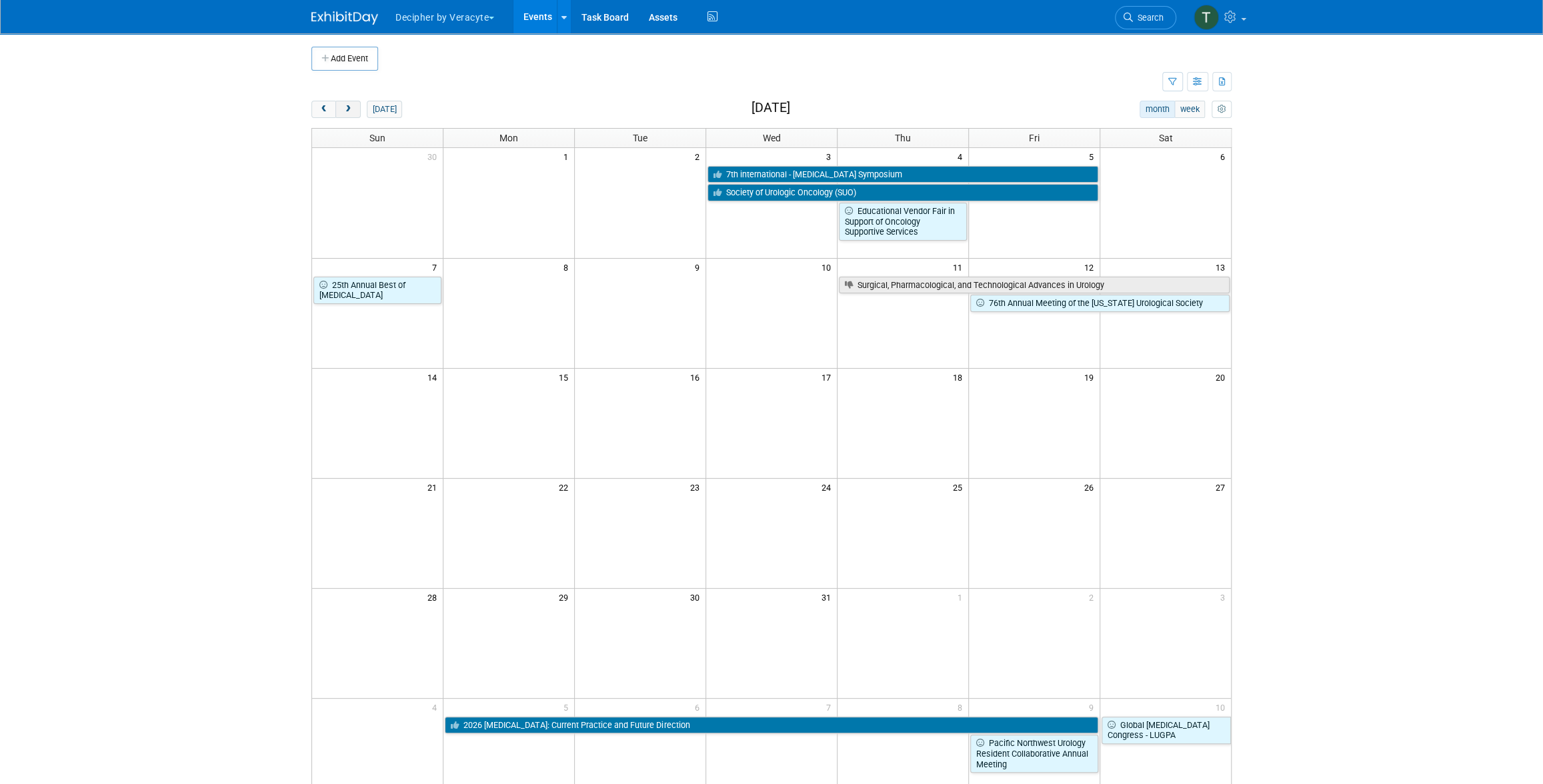
click at [344, 112] on span "next" at bounding box center [347, 109] width 10 height 8
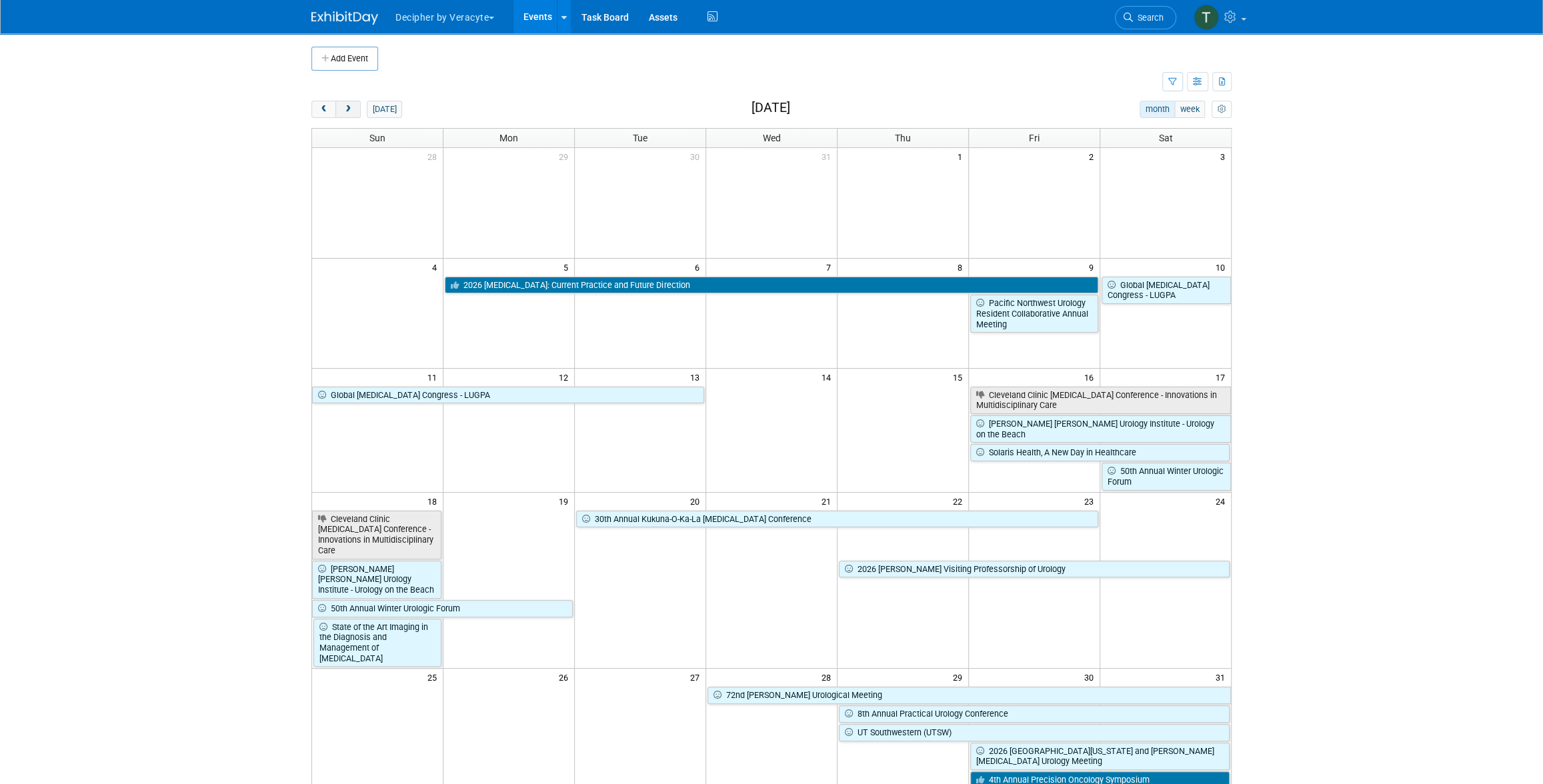
click at [350, 113] on button "next" at bounding box center [348, 109] width 24 height 17
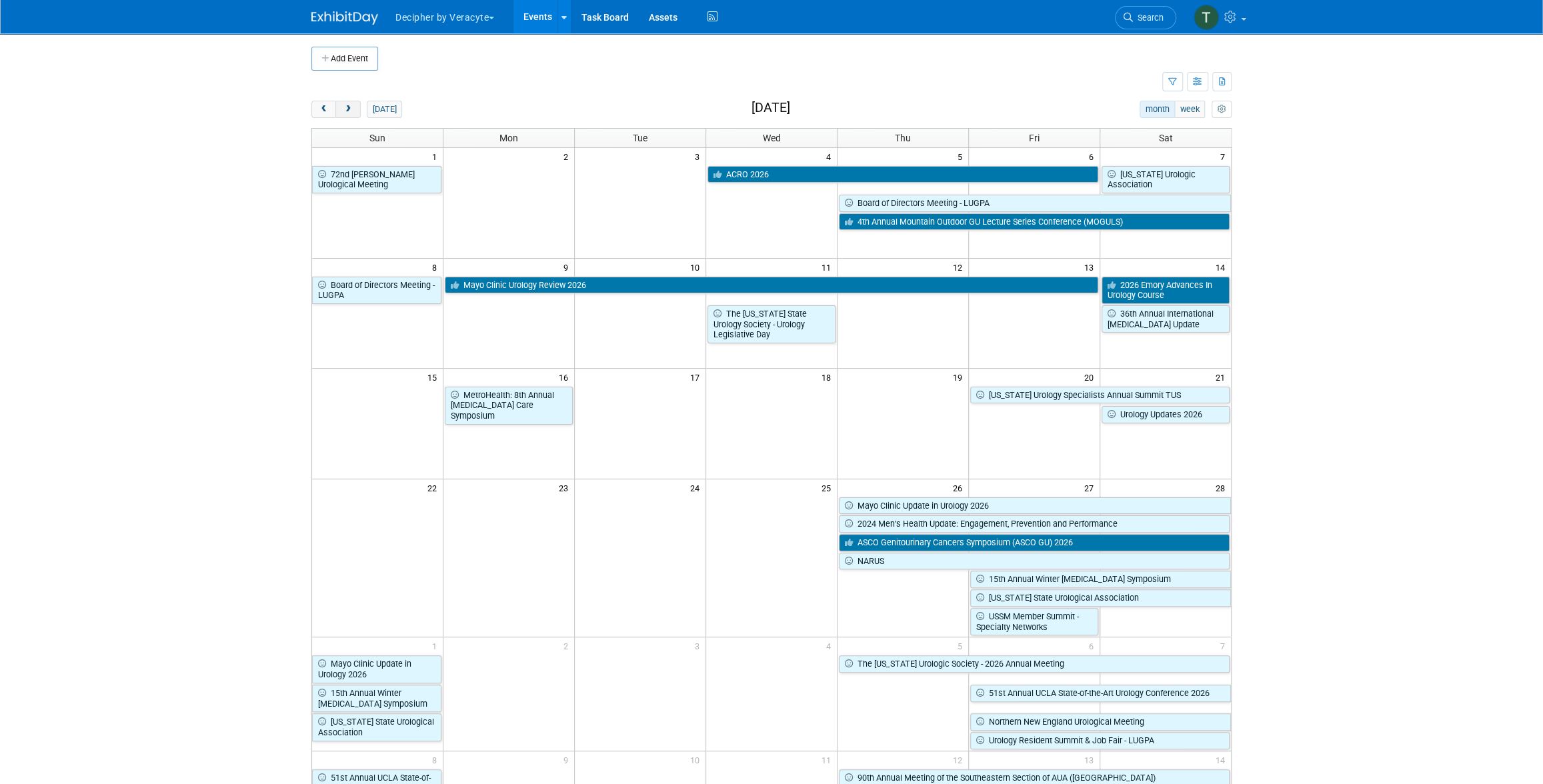
click at [350, 113] on button "next" at bounding box center [348, 109] width 24 height 17
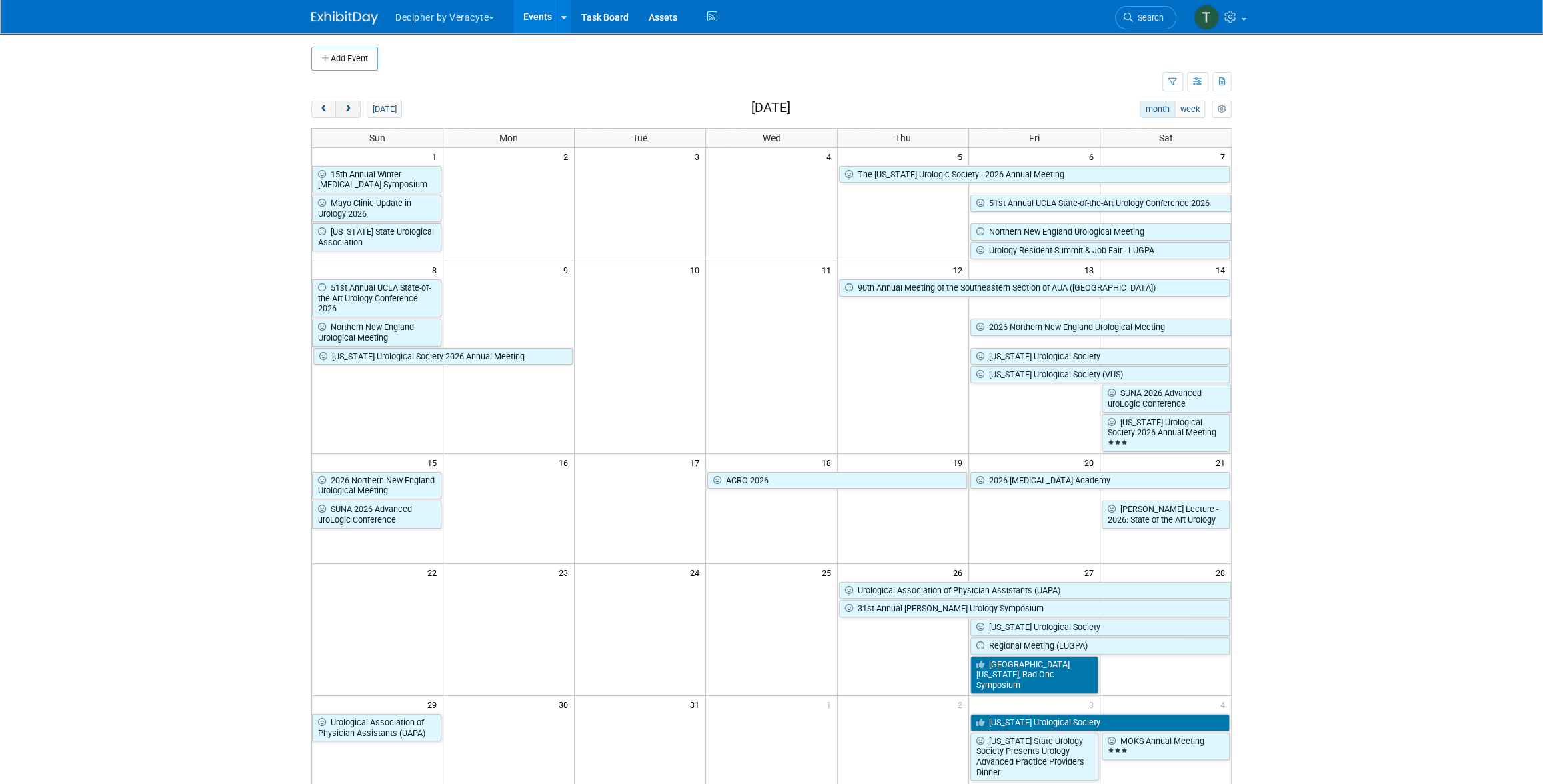
click at [352, 114] on button "next" at bounding box center [348, 109] width 24 height 17
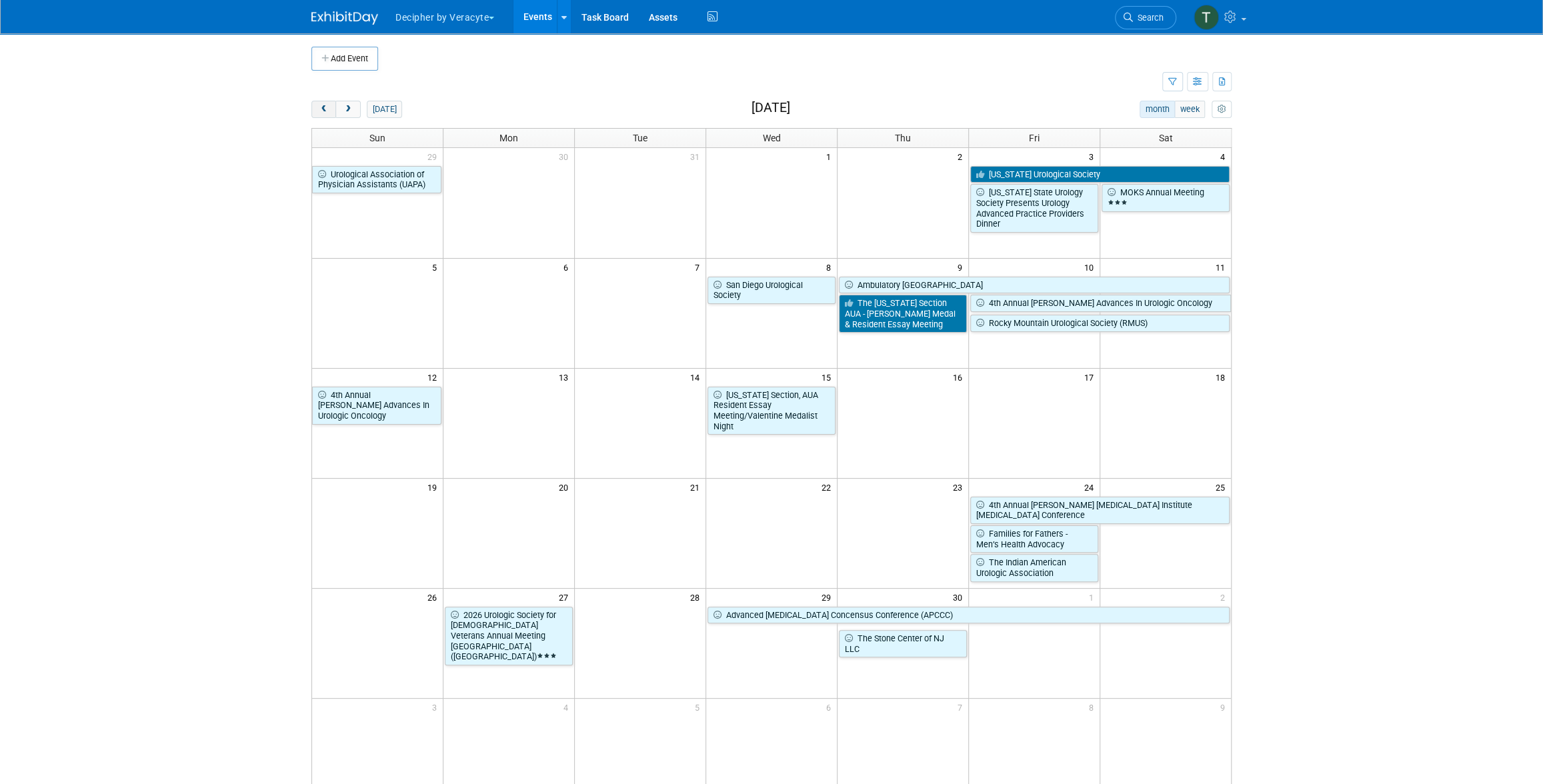
click at [325, 110] on span "prev" at bounding box center [324, 109] width 10 height 8
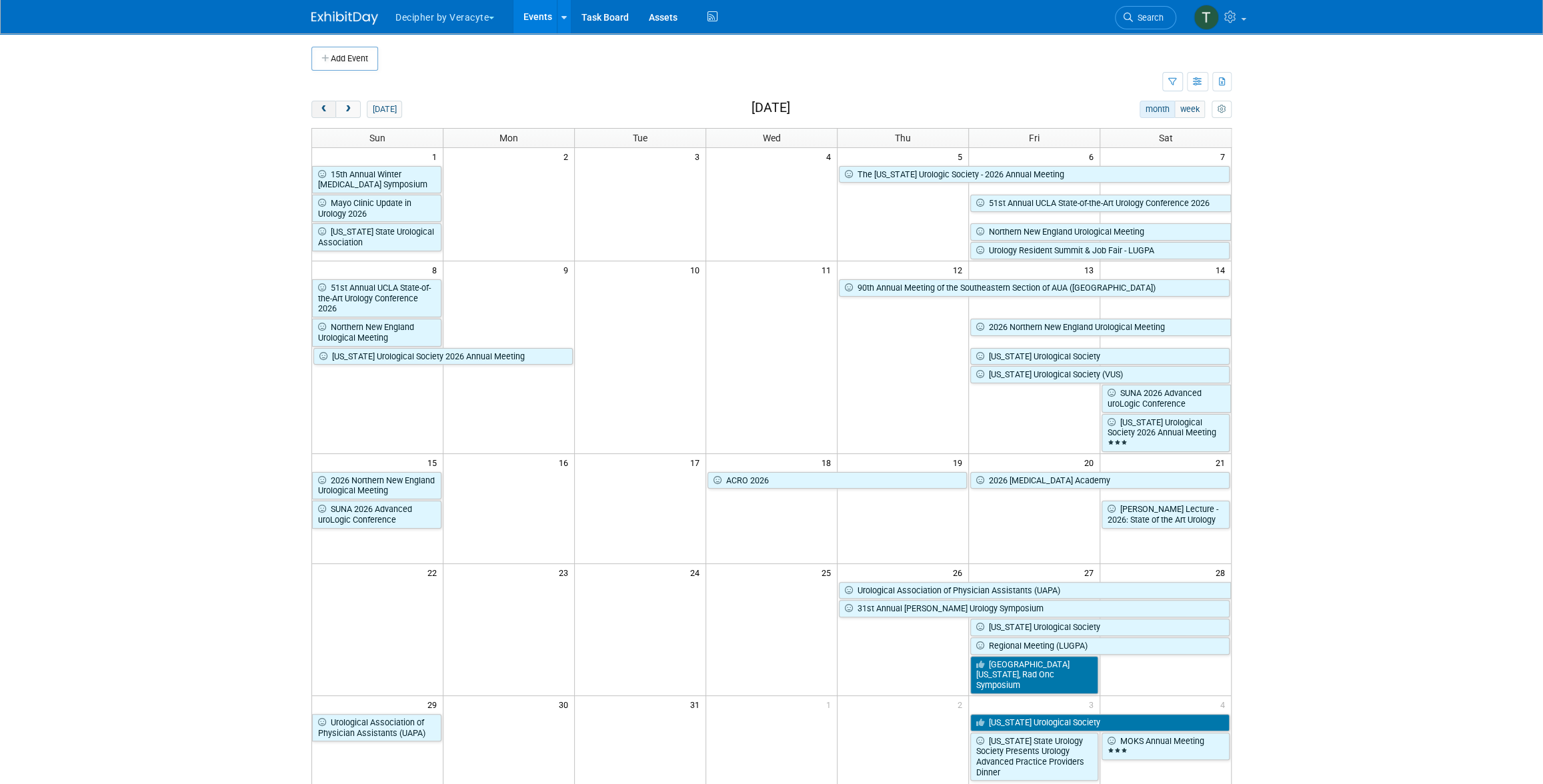
click at [325, 110] on span "prev" at bounding box center [324, 109] width 10 height 8
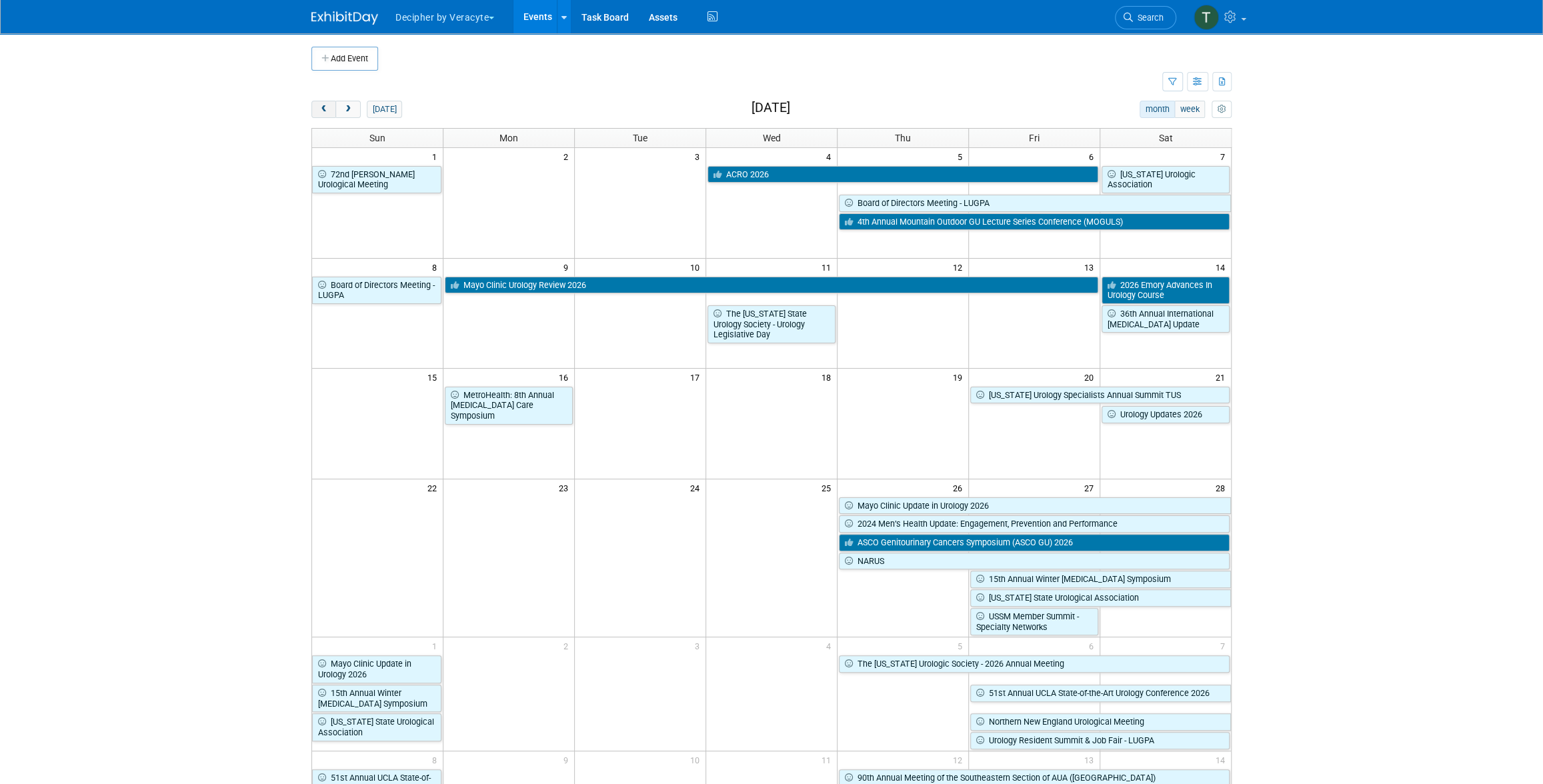
click at [325, 110] on span "prev" at bounding box center [324, 109] width 10 height 8
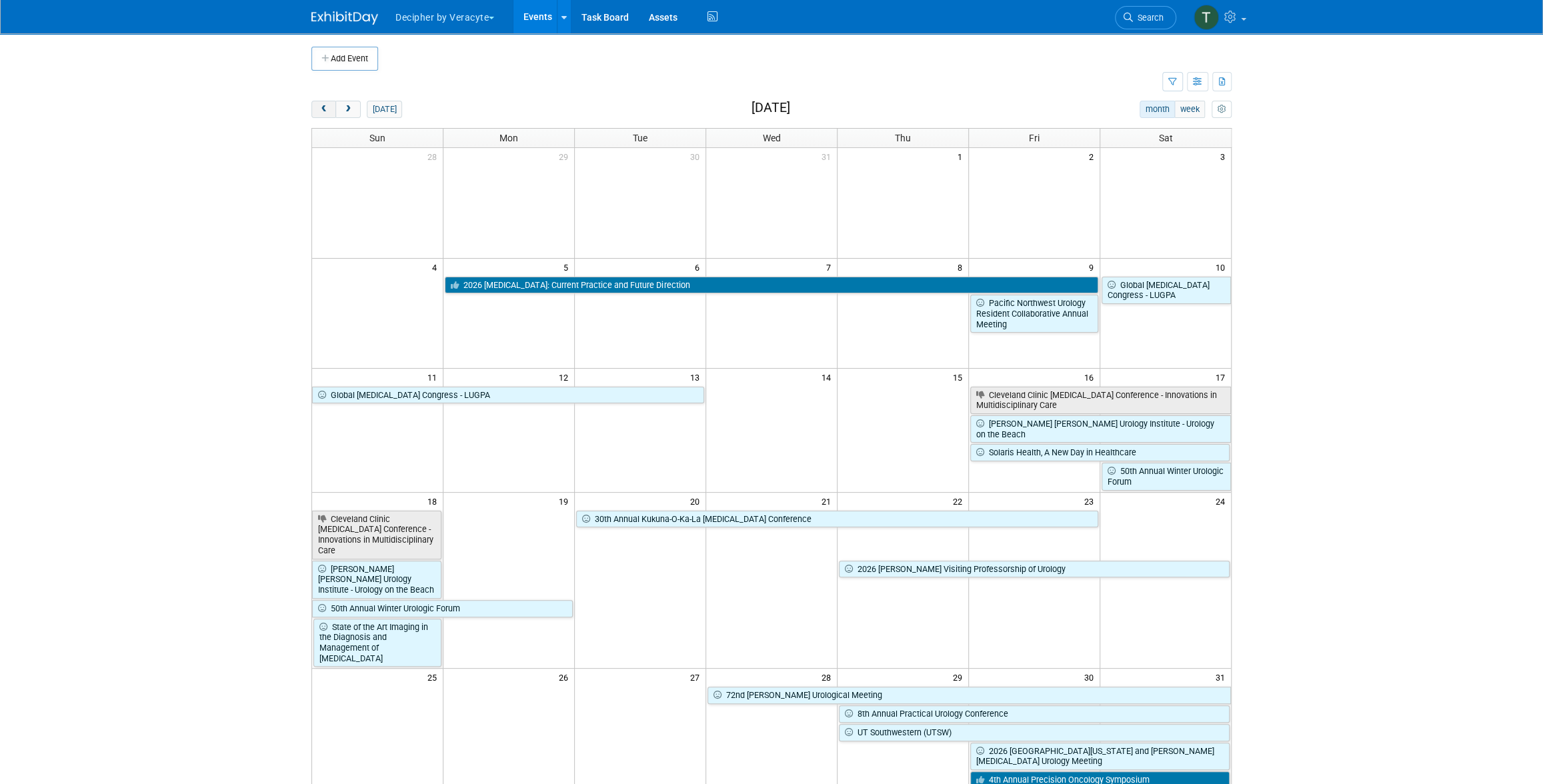
click at [325, 110] on span "prev" at bounding box center [324, 109] width 10 height 8
click at [324, 109] on span "prev" at bounding box center [324, 109] width 10 height 8
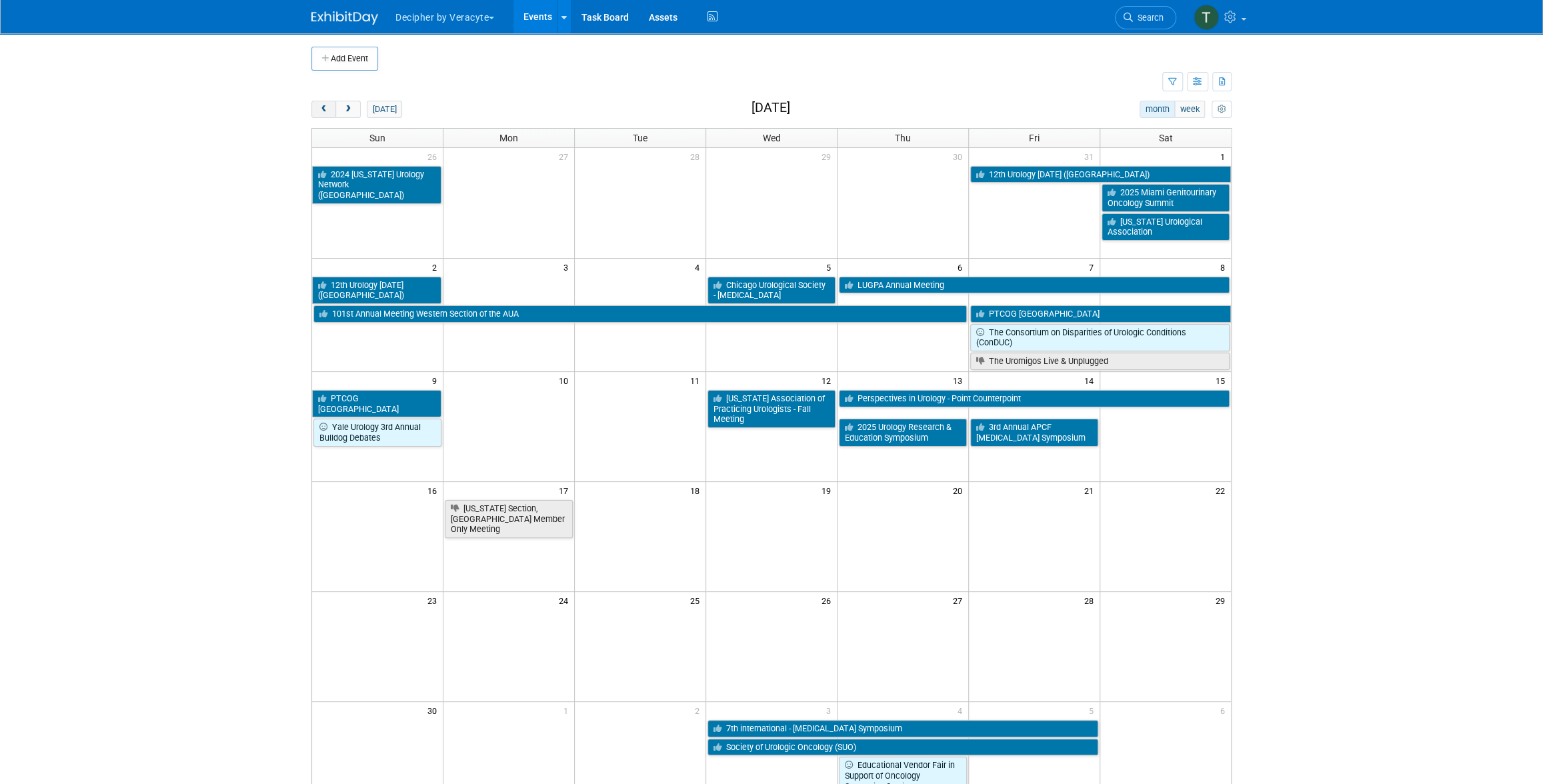
click at [324, 109] on span "prev" at bounding box center [324, 109] width 10 height 8
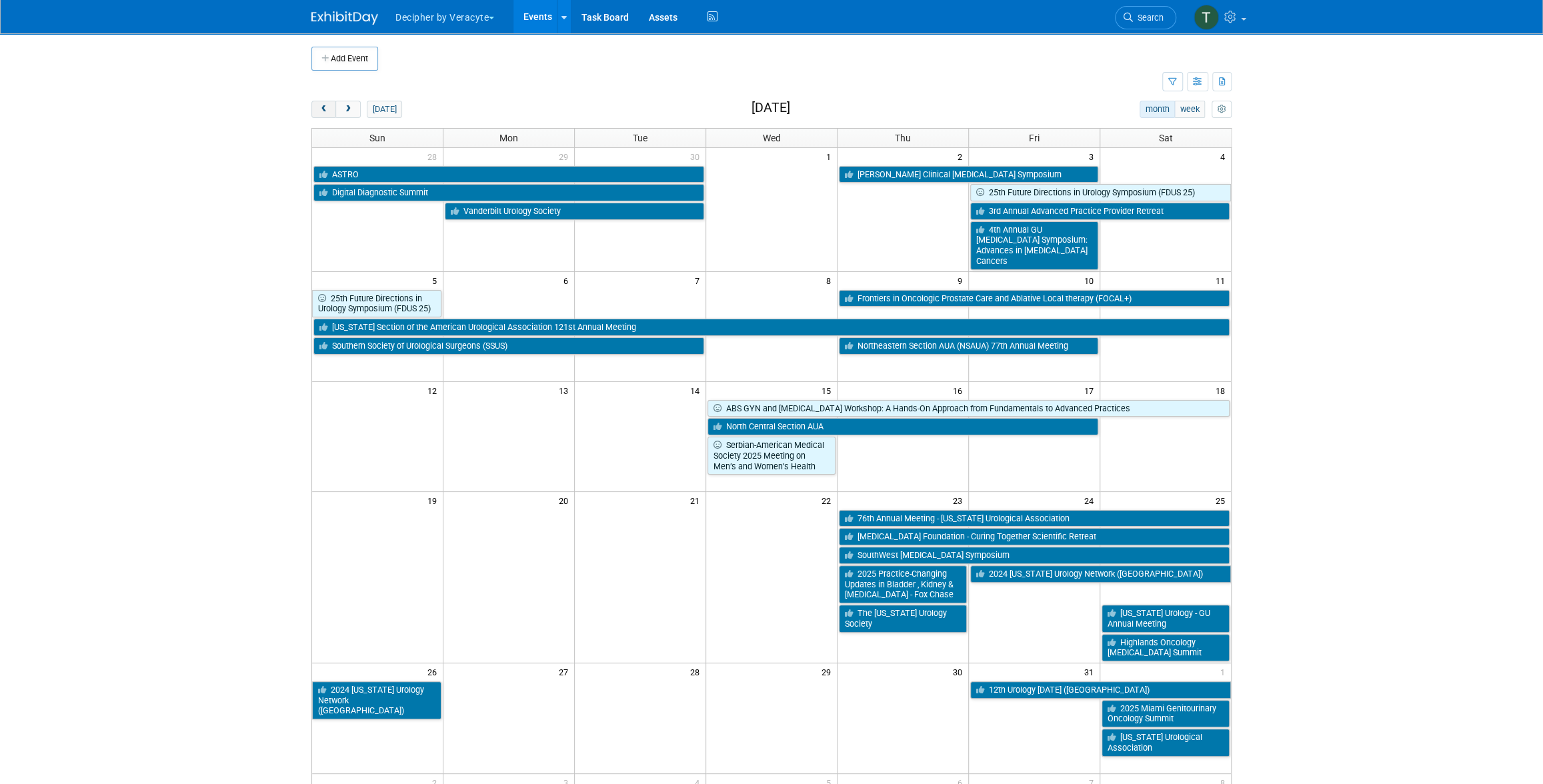
click at [324, 109] on span "prev" at bounding box center [324, 109] width 10 height 8
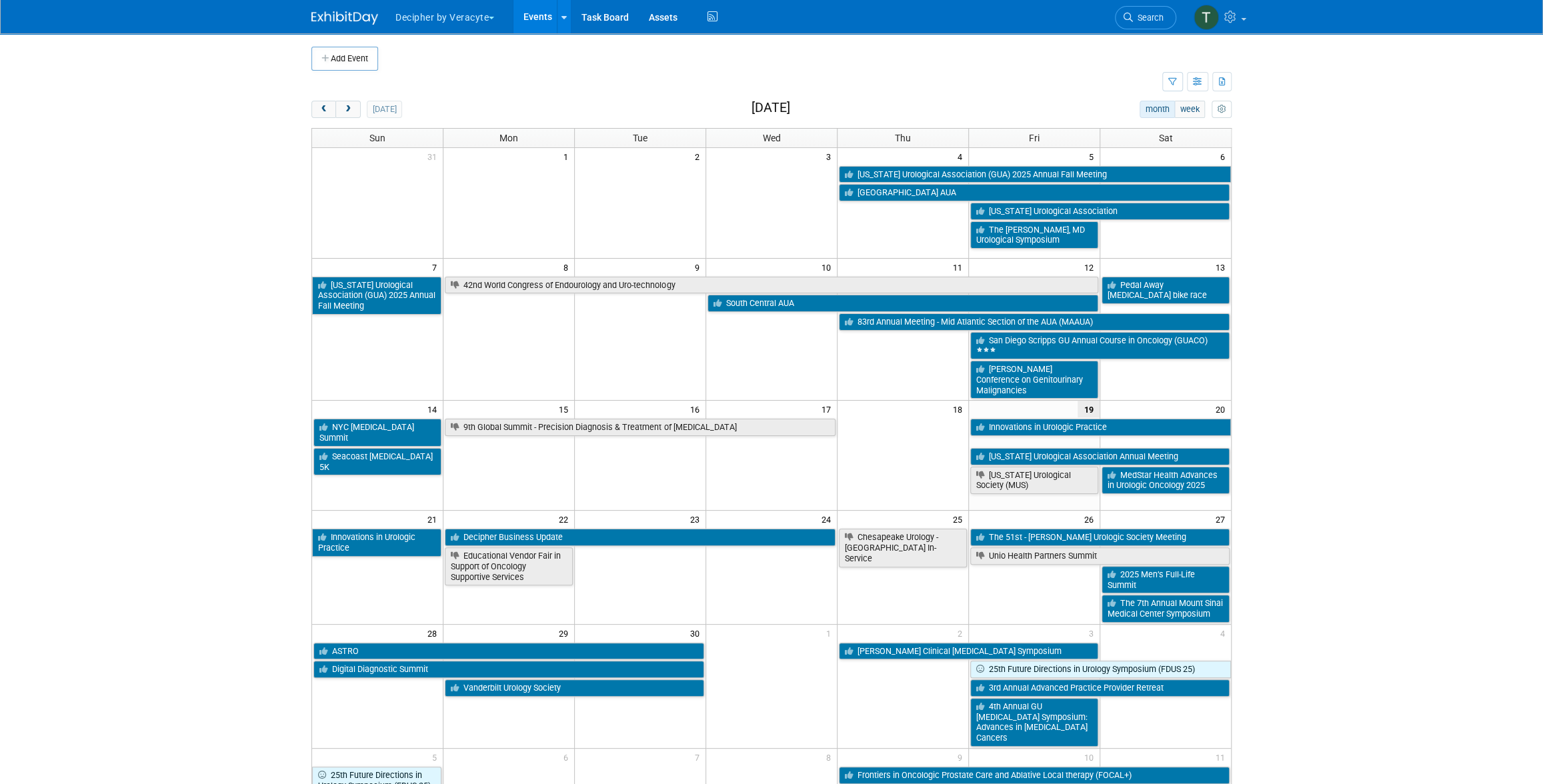
click at [352, 98] on div "Add Event New Event Duplicate Event Warning There is another event in your work…" at bounding box center [771, 460] width 941 height 852
click at [355, 107] on button "next" at bounding box center [348, 109] width 24 height 17
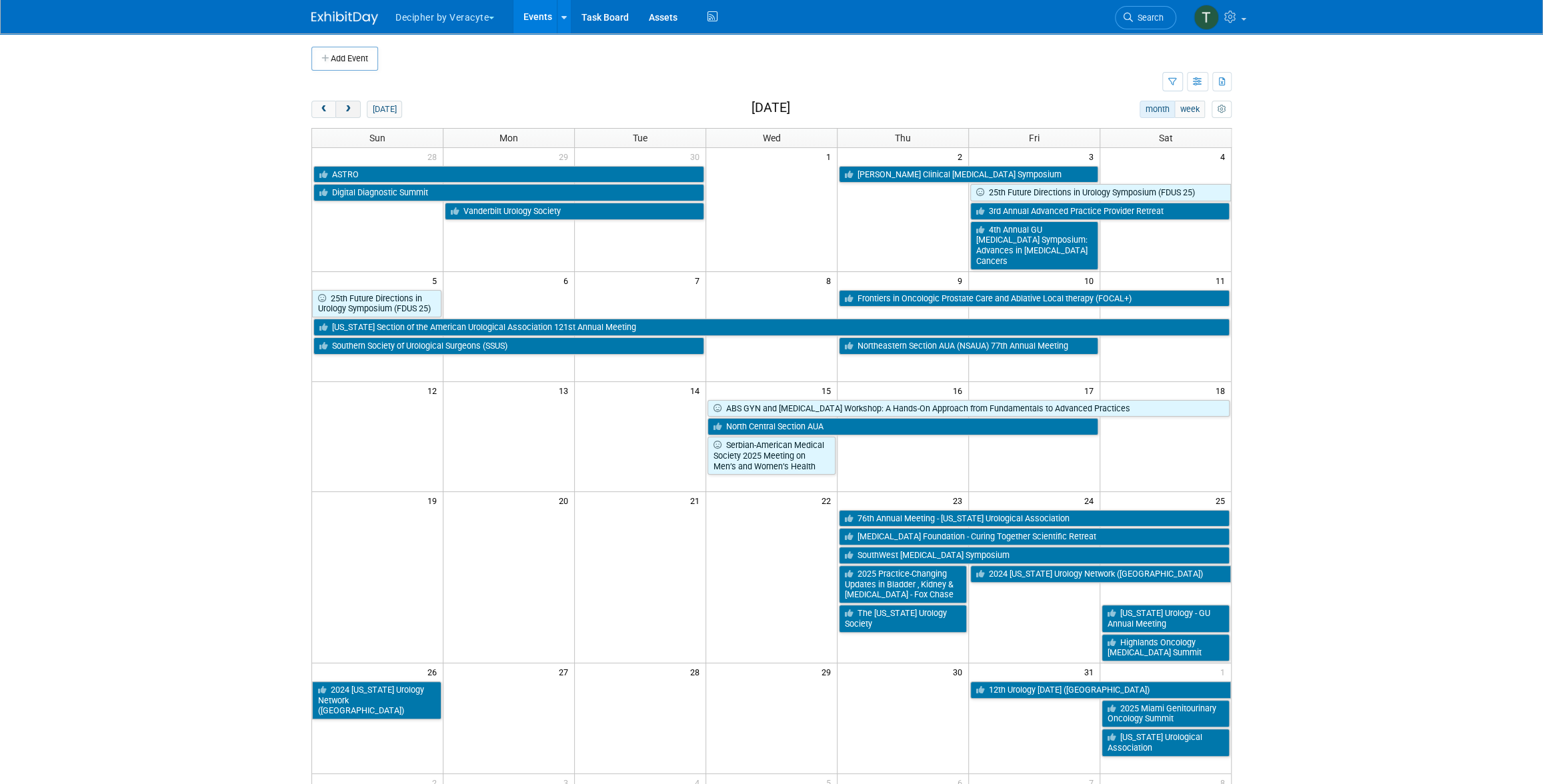
click at [346, 114] on button "next" at bounding box center [348, 109] width 24 height 17
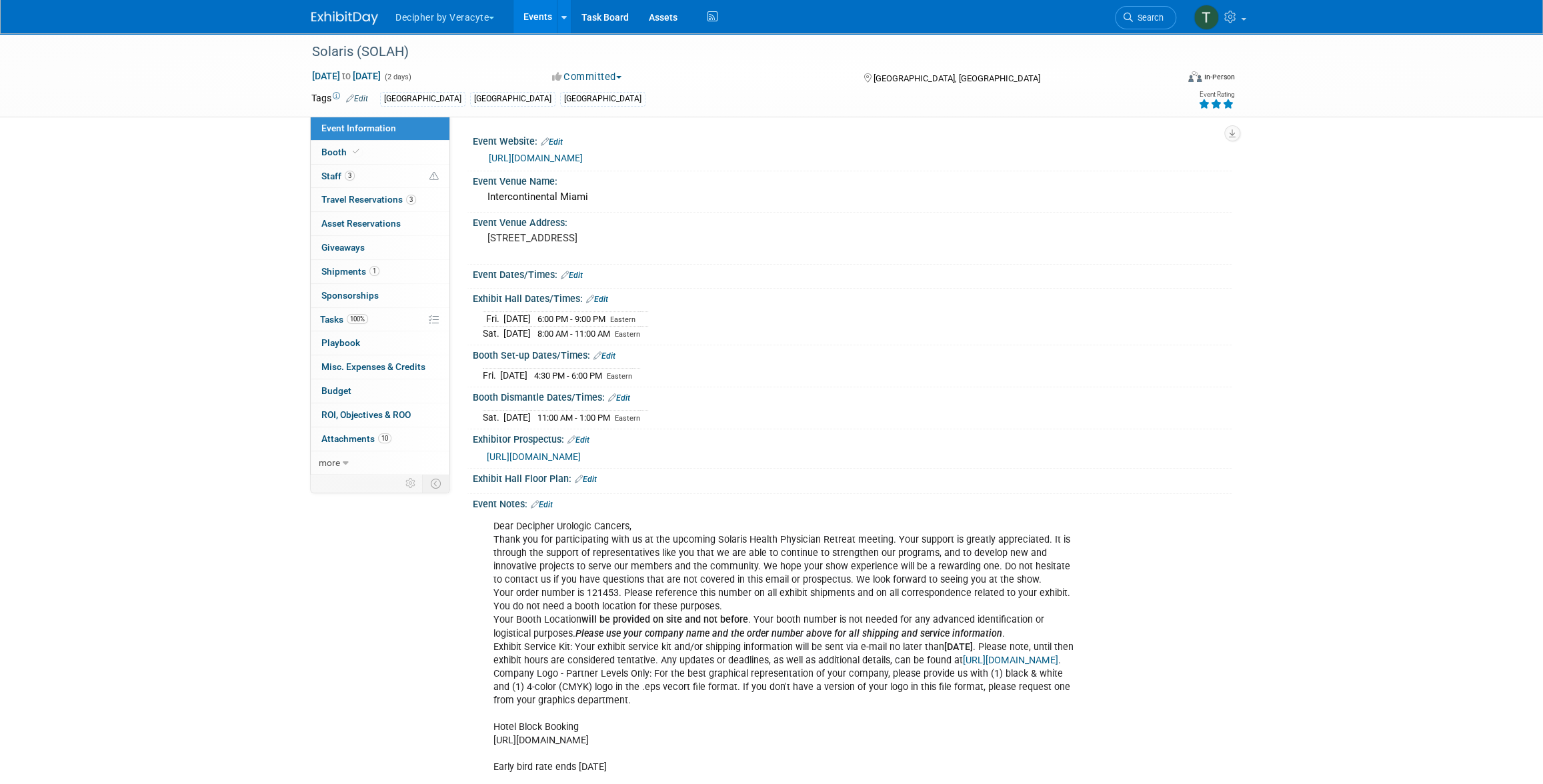
click at [530, 8] on link "Events" at bounding box center [537, 17] width 49 height 34
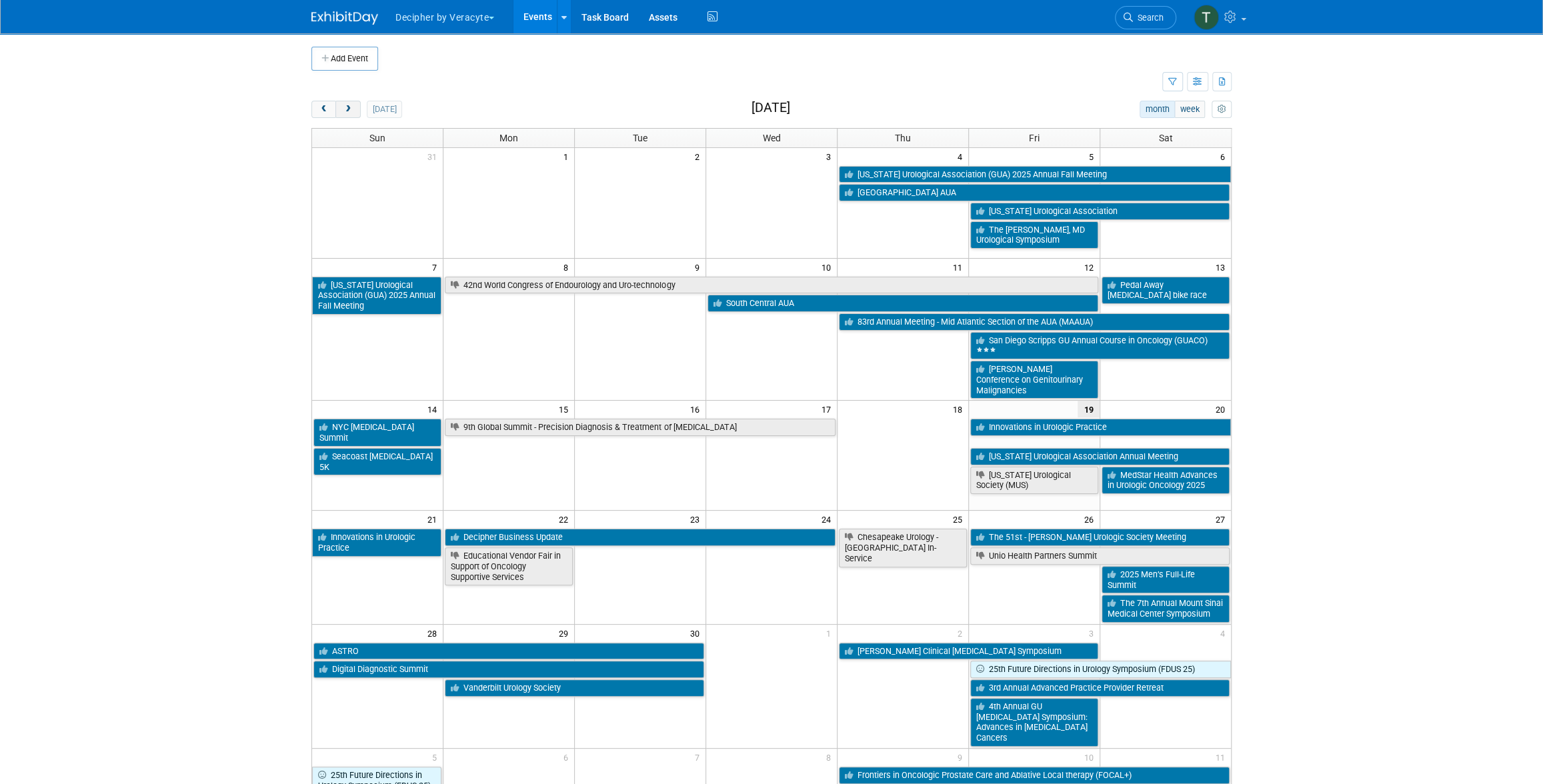
click at [344, 108] on span "next" at bounding box center [347, 109] width 10 height 8
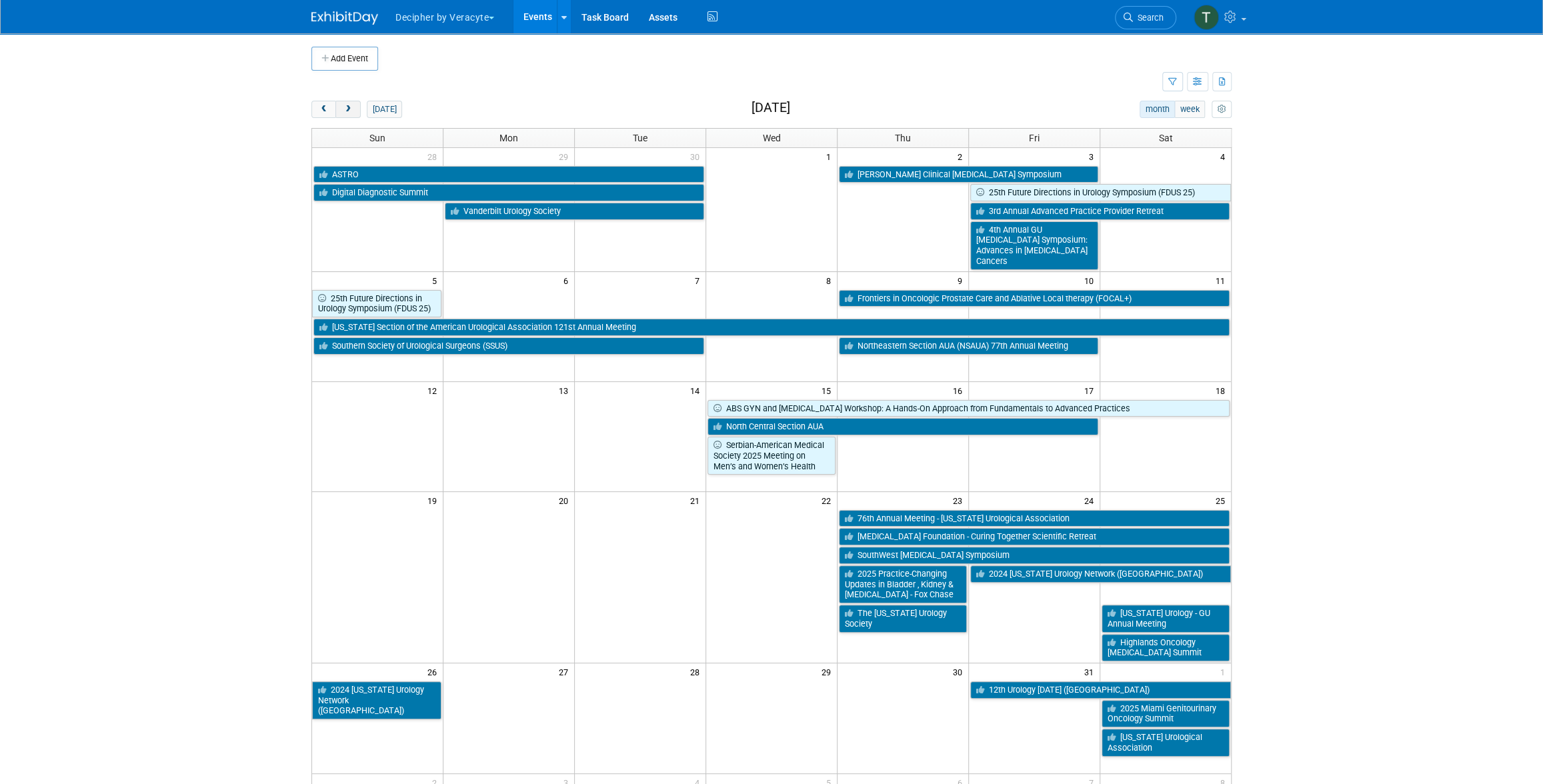
click at [344, 108] on span "next" at bounding box center [347, 109] width 10 height 8
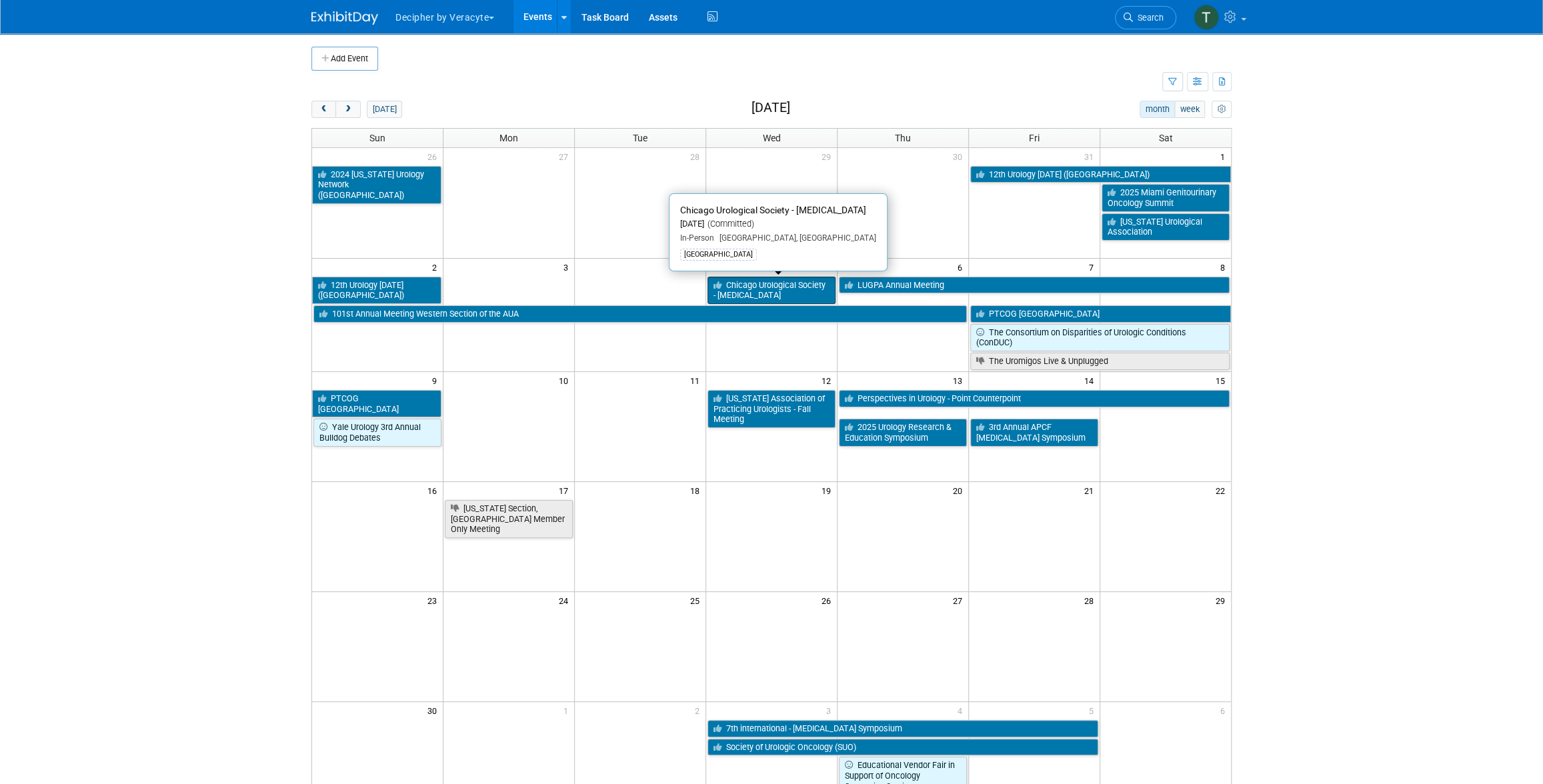
click at [752, 282] on link "Chicago Urological Society - [MEDICAL_DATA]" at bounding box center [771, 290] width 129 height 27
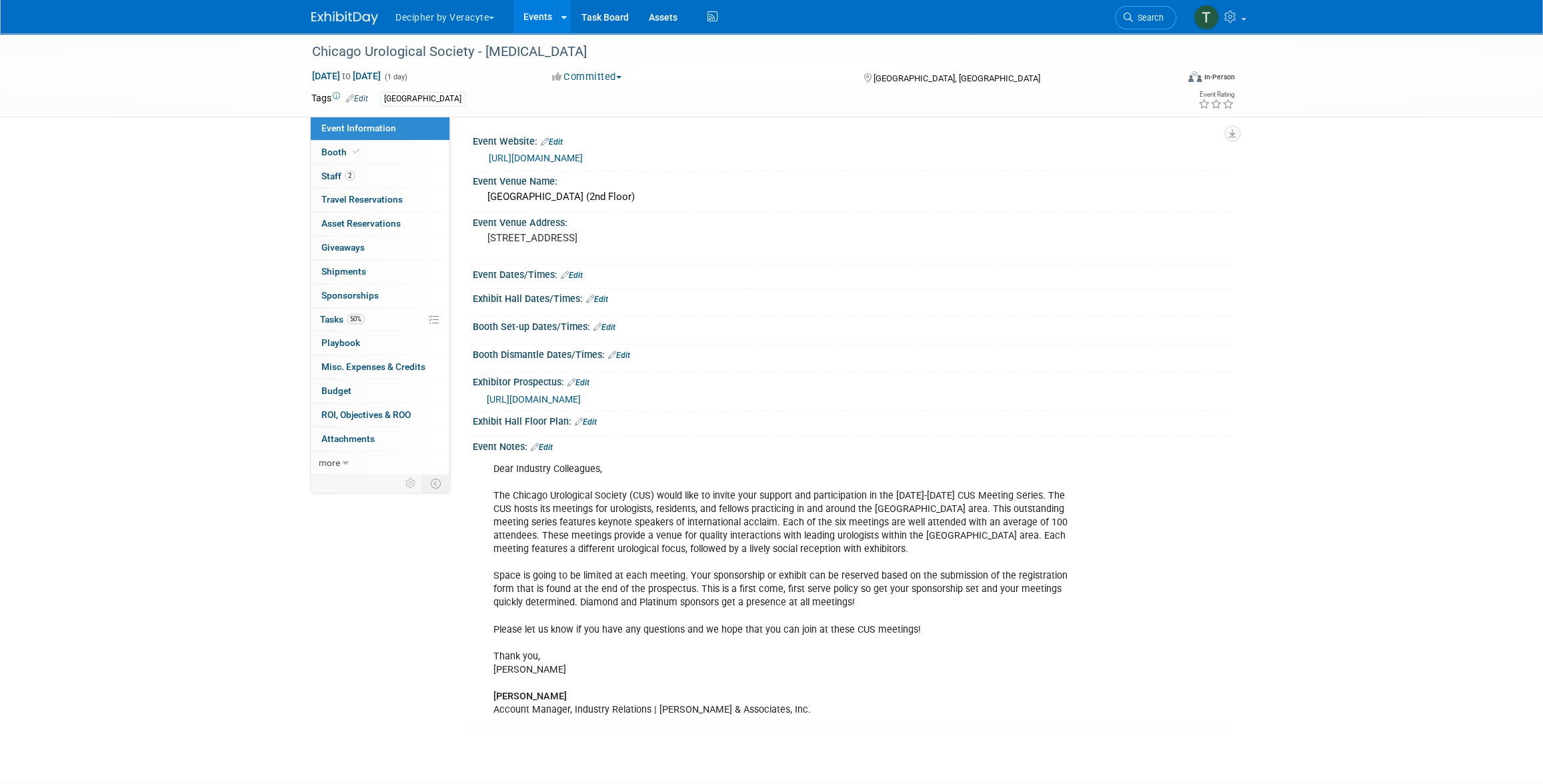
click at [568, 160] on link "https://urologyconnection.com/funding-opportunities/client-details.aspx?cc=cus" at bounding box center [536, 158] width 94 height 10
click at [552, 20] on link "Events" at bounding box center [537, 17] width 49 height 34
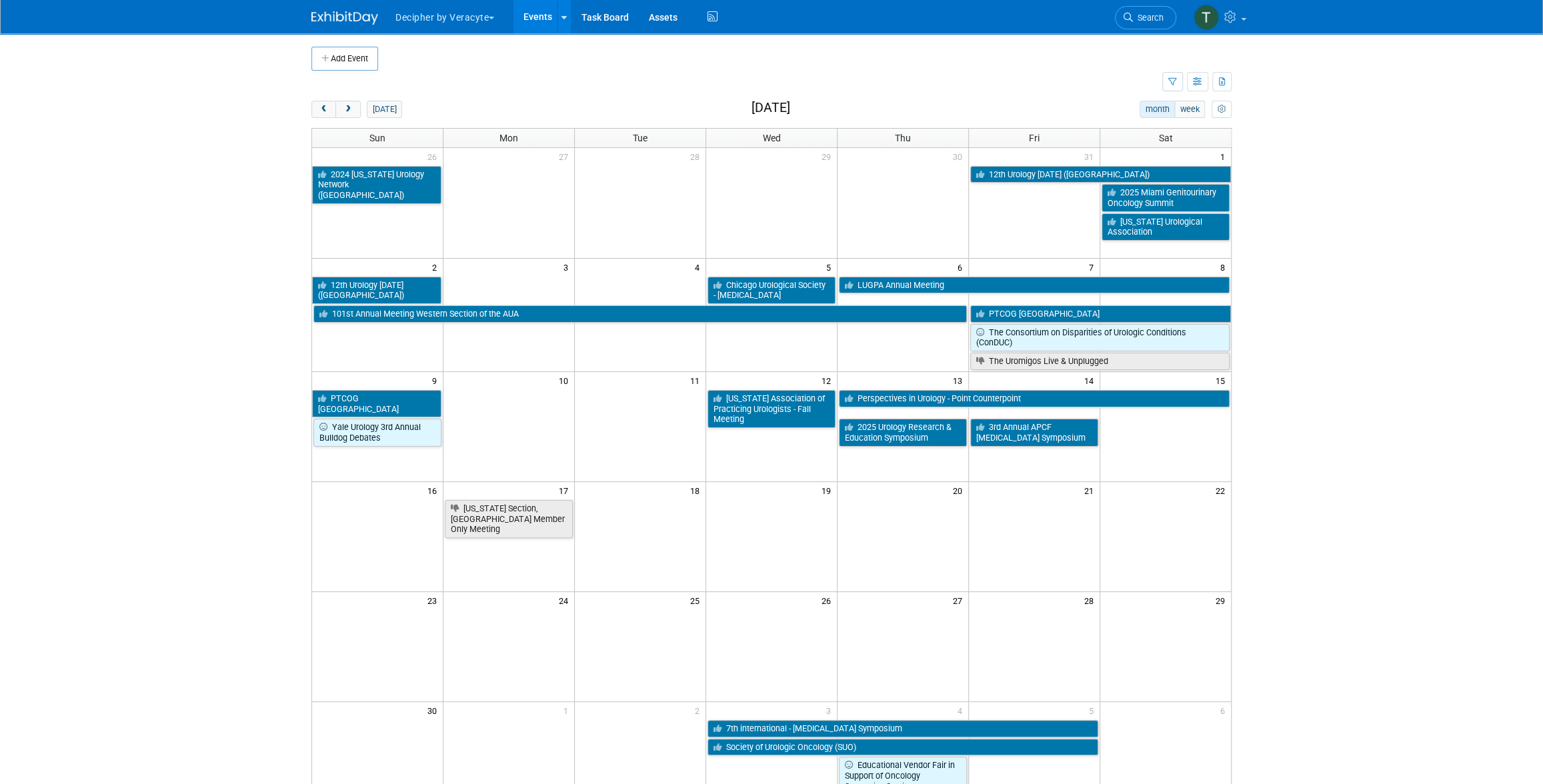
click at [1203, 70] on div "Show: All Events Just My Events Only show events that either I created, or I am…" at bounding box center [1197, 82] width 69 height 23
click at [1197, 83] on icon "button" at bounding box center [1198, 82] width 10 height 8
click at [1167, 127] on link "List View" at bounding box center [1142, 128] width 112 height 19
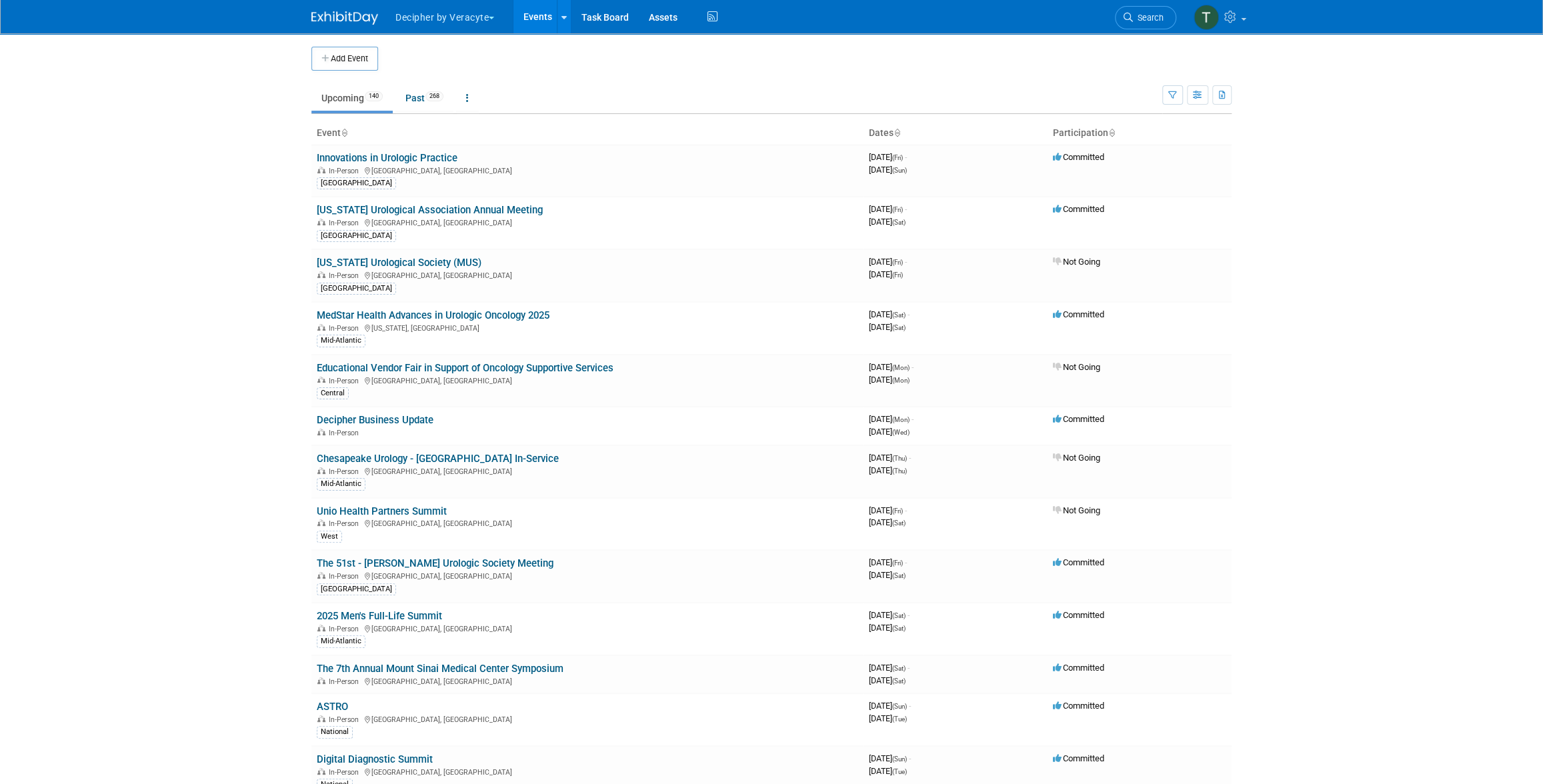
scroll to position [834, 0]
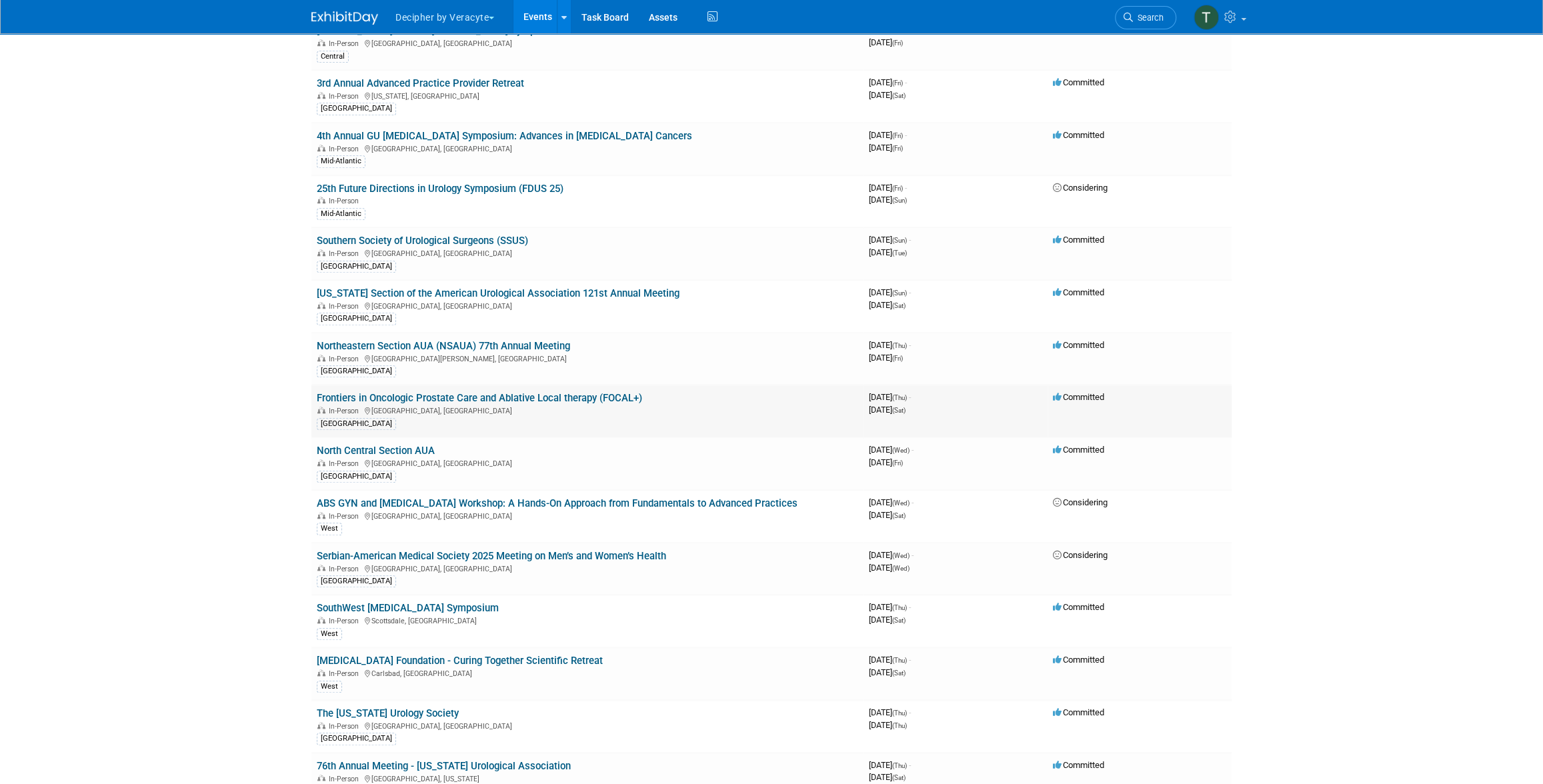
click at [518, 392] on link "Frontiers in Oncologic Prostate Care and Ablative Local therapy (FOCAL+)" at bounding box center [479, 398] width 325 height 12
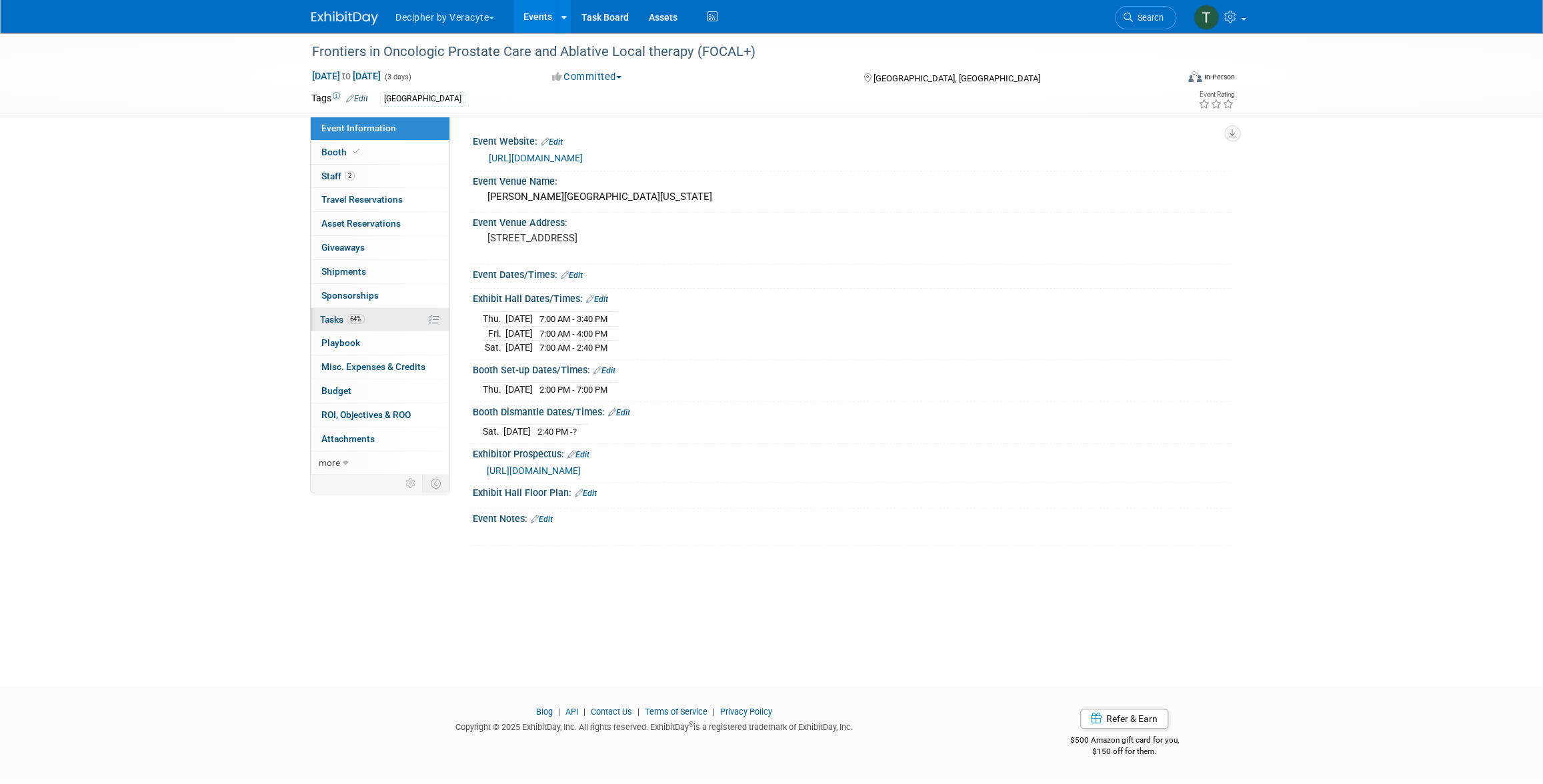
click at [368, 308] on link "64% Tasks 64%" at bounding box center [380, 319] width 139 height 23
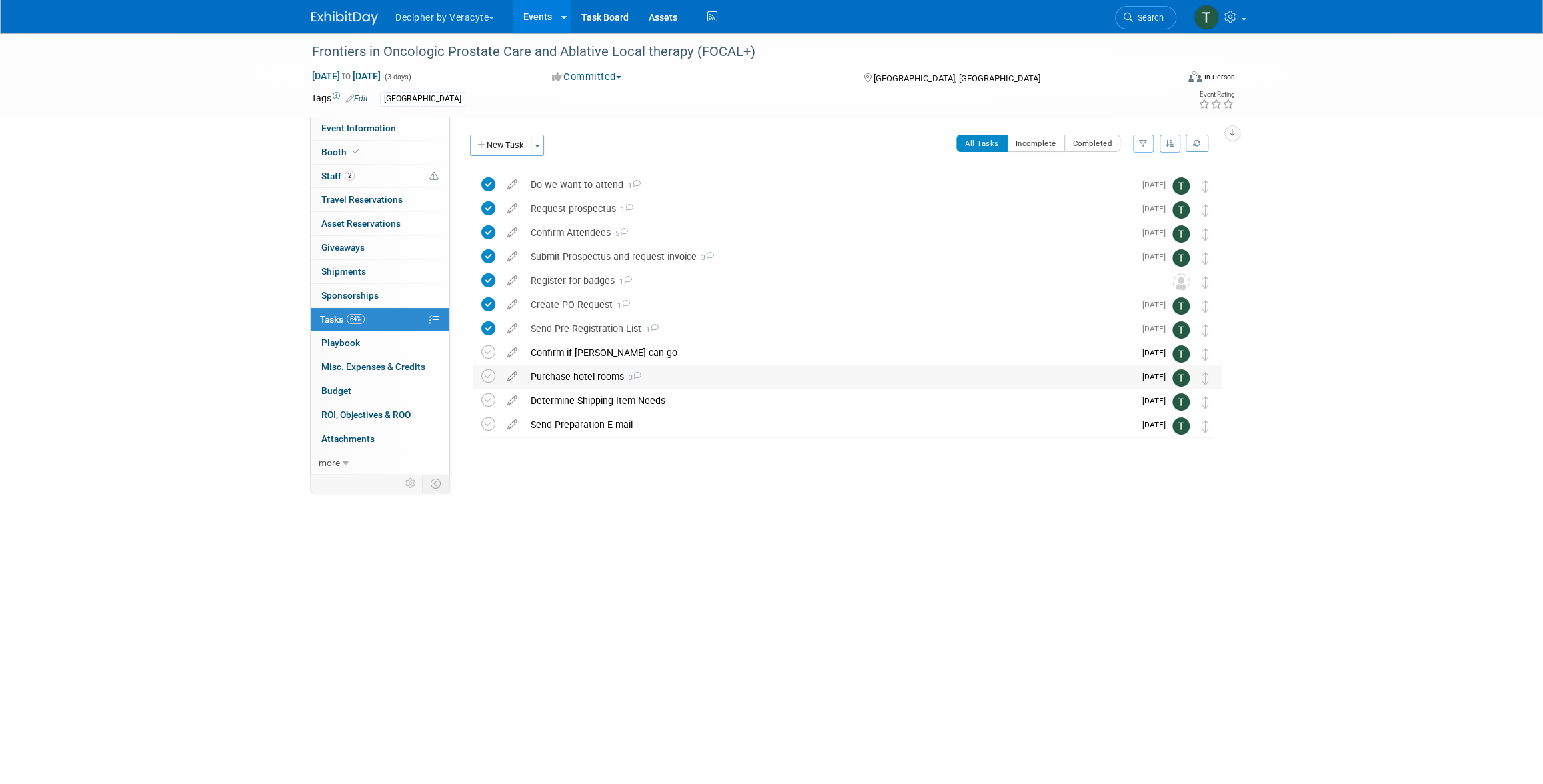
click at [569, 375] on div "Purchase hotel rooms 3" at bounding box center [829, 377] width 611 height 23
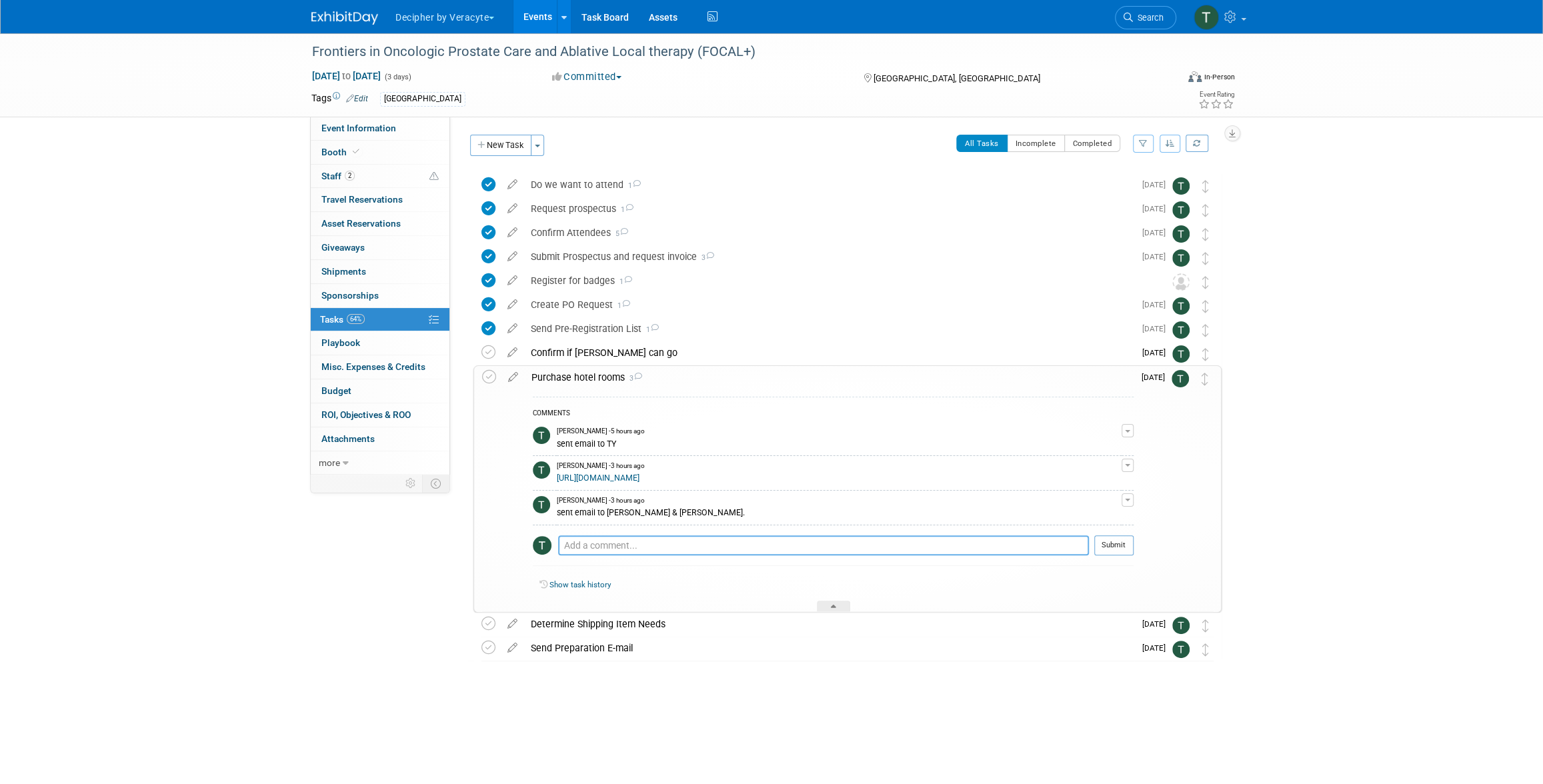
click at [662, 539] on textarea at bounding box center [824, 545] width 531 height 20
type textarea "[PERSON_NAME] purchased his room"
click at [1123, 549] on button "Submit" at bounding box center [1114, 545] width 39 height 20
